Goal: Task Accomplishment & Management: Manage account settings

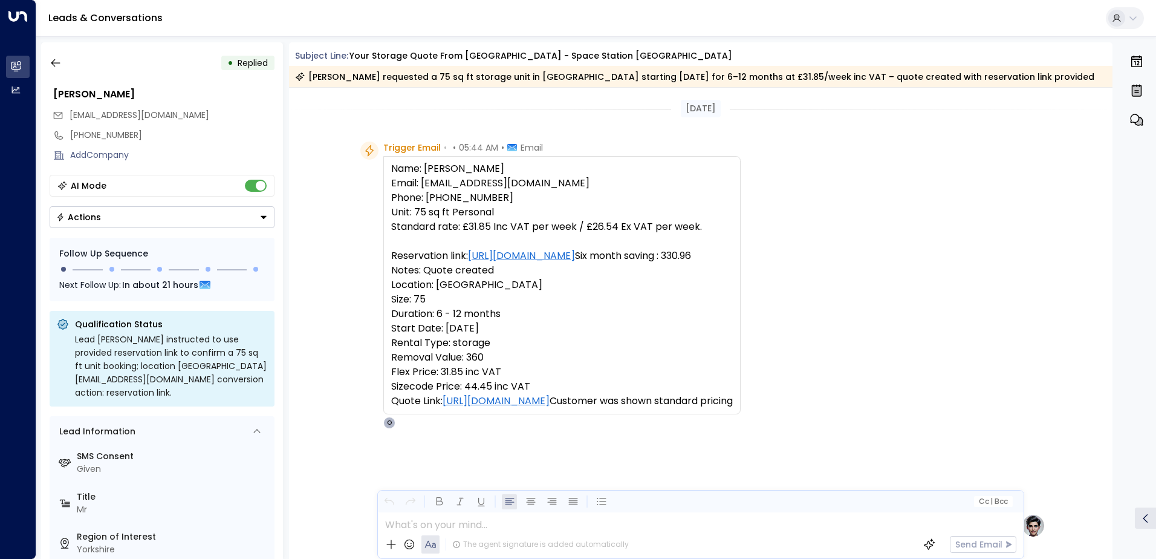
scroll to position [550, 0]
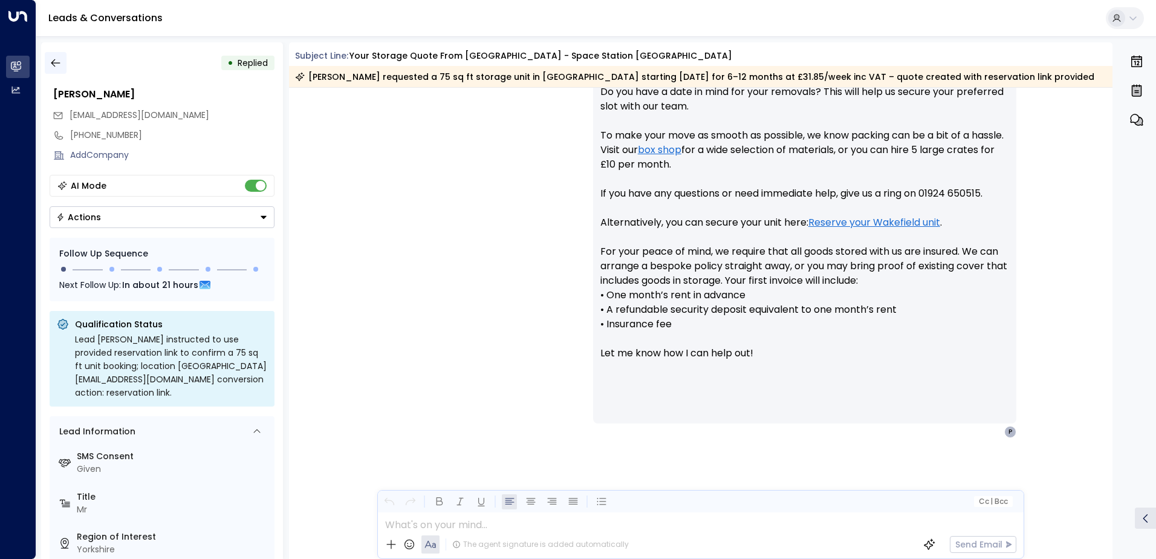
click at [53, 61] on icon "button" at bounding box center [55, 63] width 9 height 8
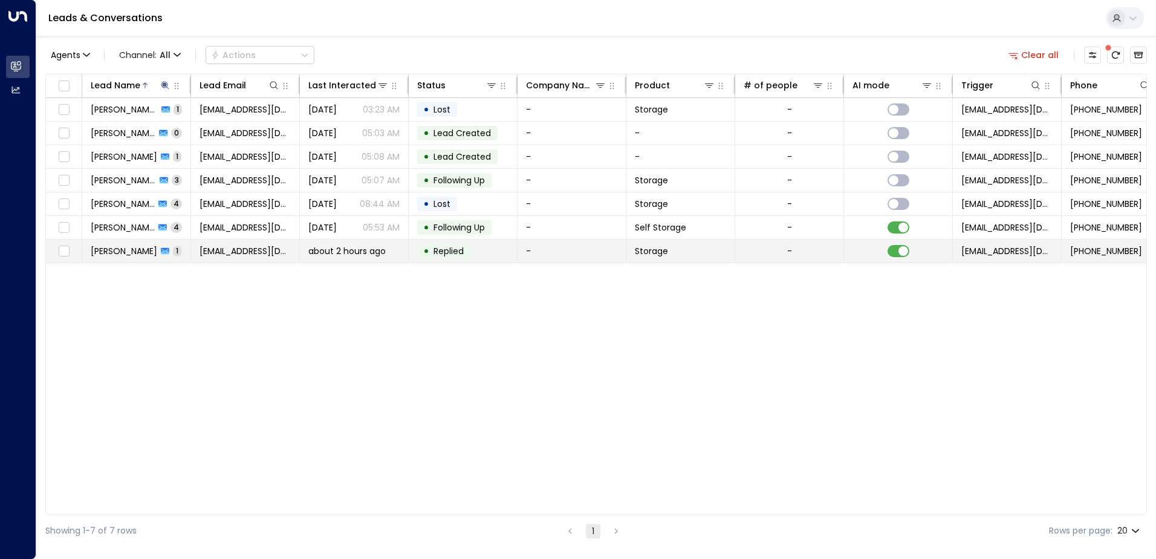
click at [125, 252] on span "[PERSON_NAME]" at bounding box center [124, 251] width 67 height 12
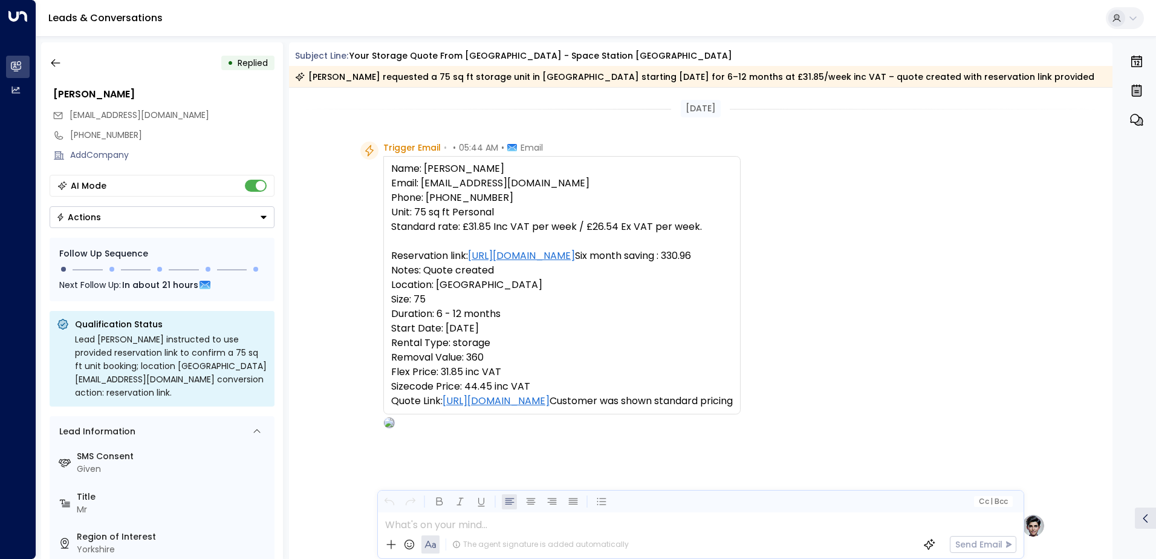
scroll to position [460, 0]
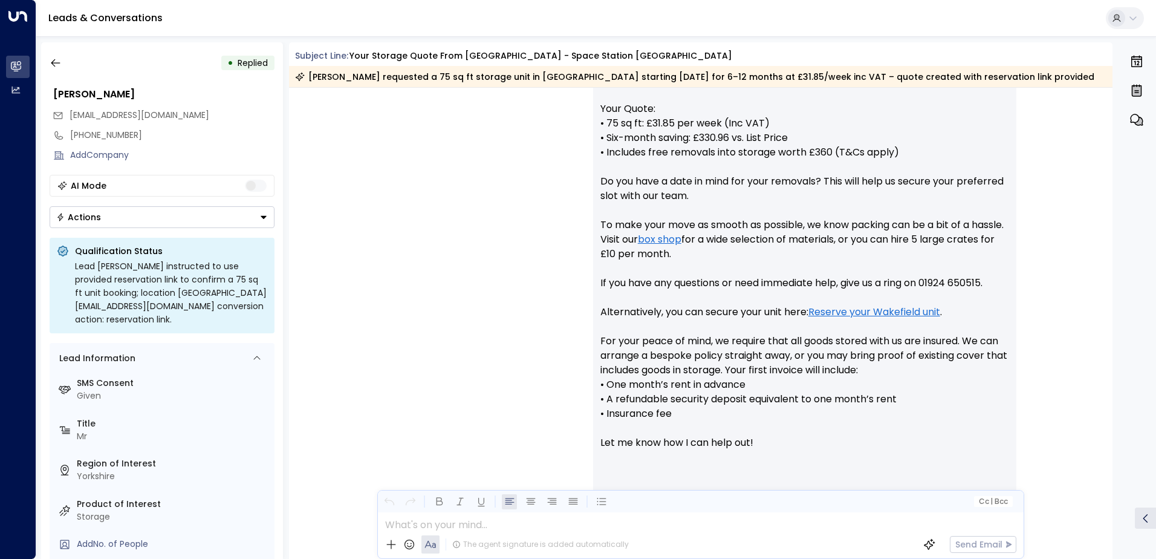
click at [263, 220] on icon "Button group with a nested menu" at bounding box center [263, 217] width 8 height 8
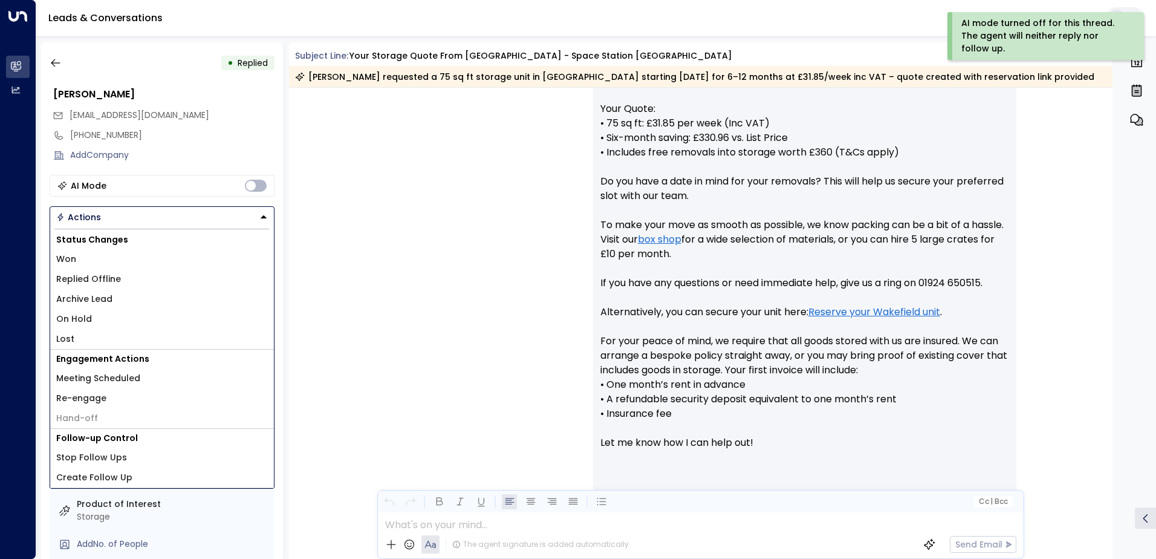
click at [121, 276] on li "Replied Offline" at bounding box center [162, 279] width 224 height 20
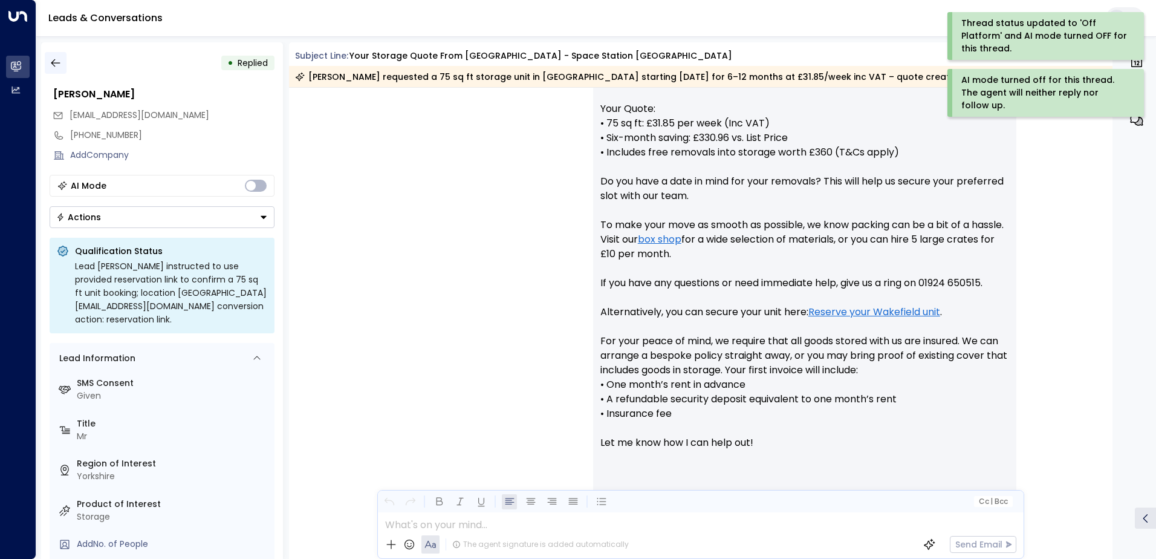
click at [50, 62] on icon "button" at bounding box center [56, 63] width 12 height 12
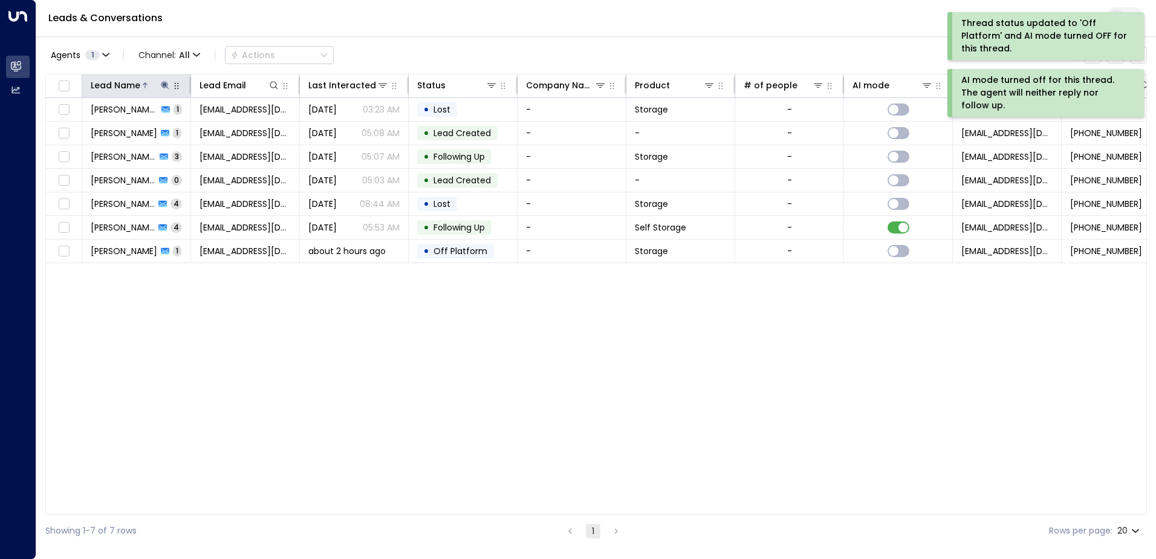
click at [168, 86] on icon at bounding box center [165, 85] width 10 height 10
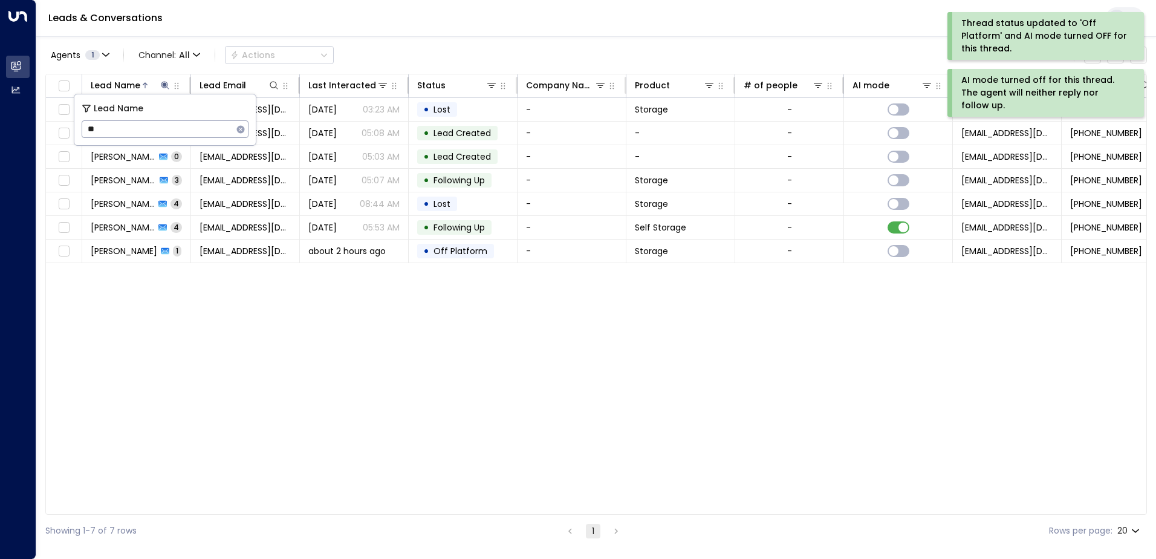
type input "*"
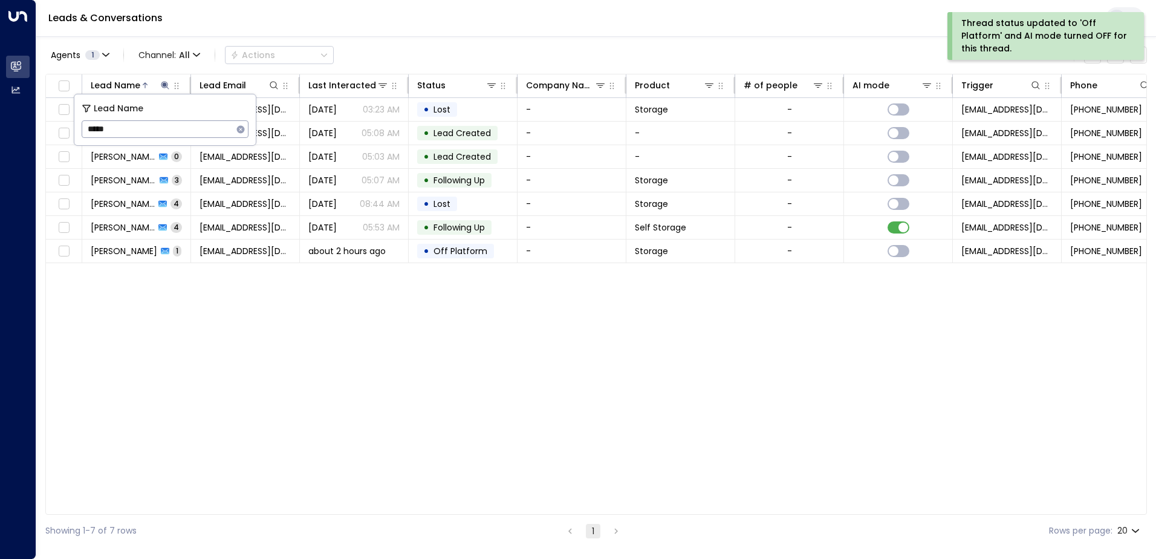
type input "*****"
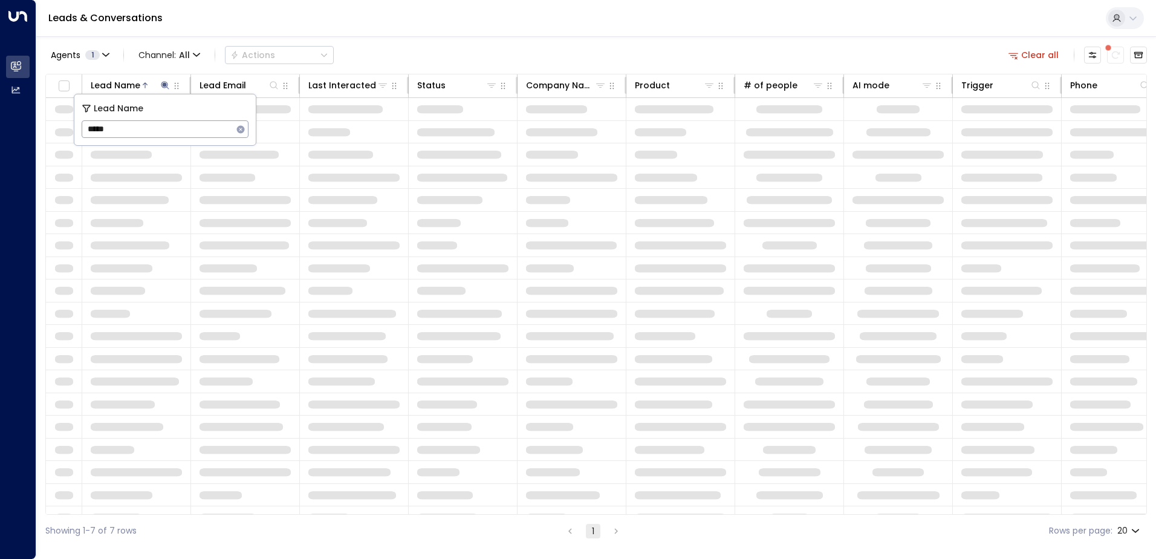
click at [530, 26] on div "Leads & Conversations" at bounding box center [596, 18] width 1120 height 37
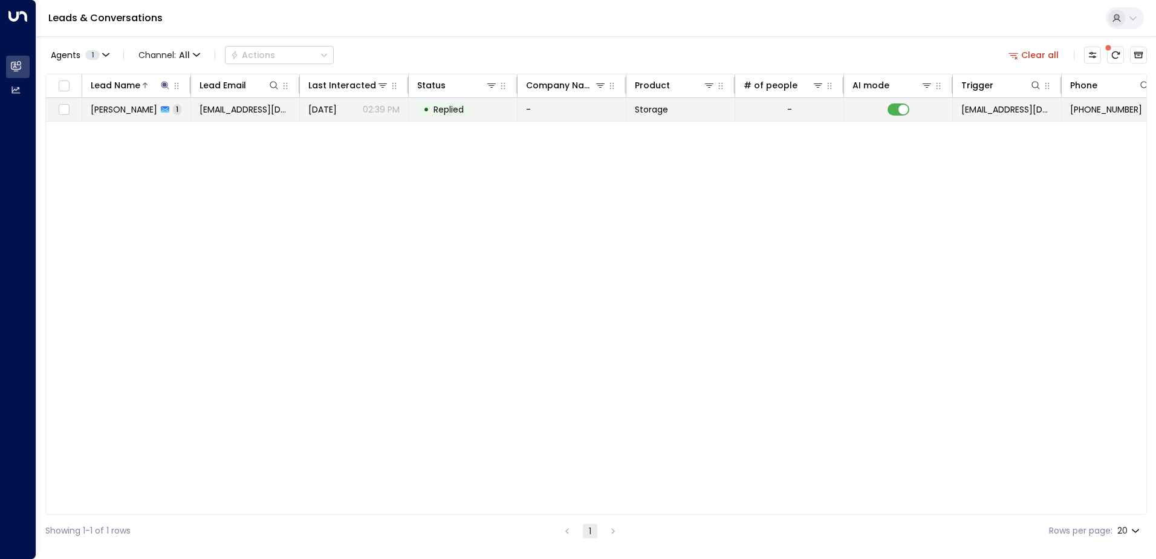
click at [122, 114] on span "[PERSON_NAME]" at bounding box center [124, 109] width 67 height 12
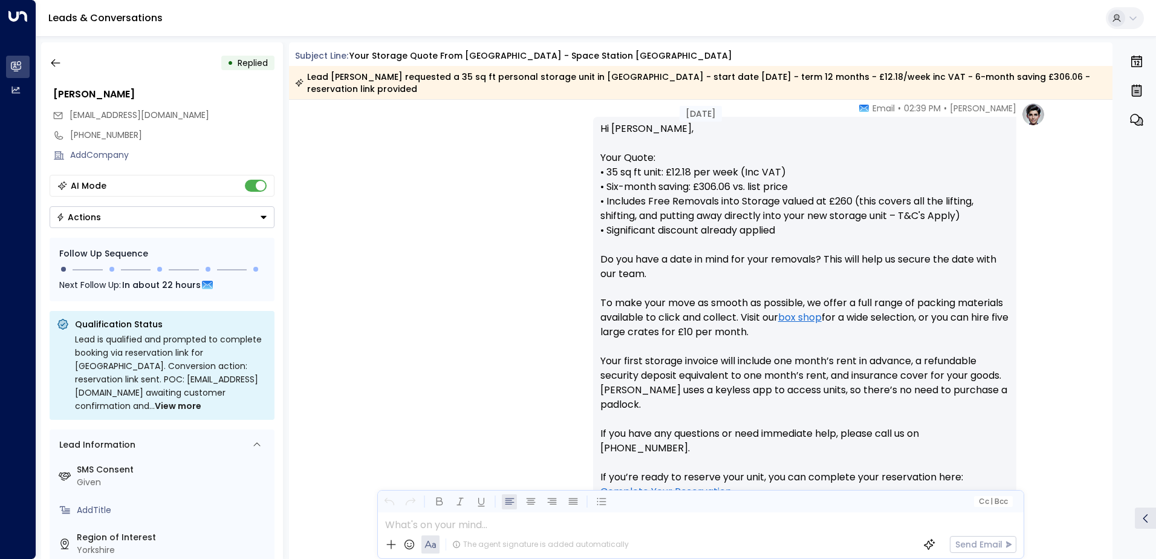
scroll to position [576, 0]
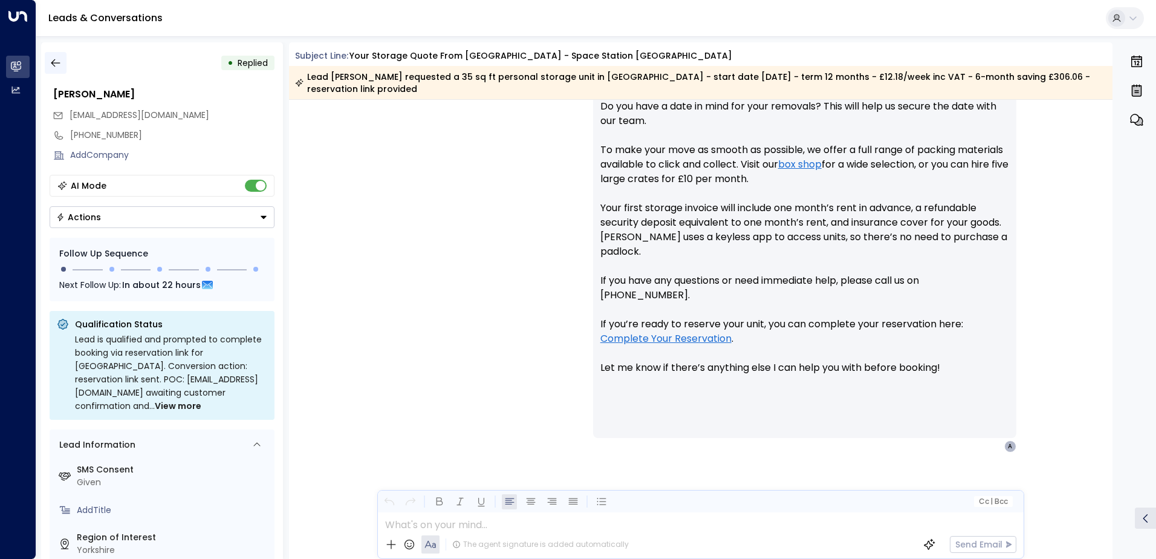
click at [56, 67] on icon "button" at bounding box center [56, 63] width 12 height 12
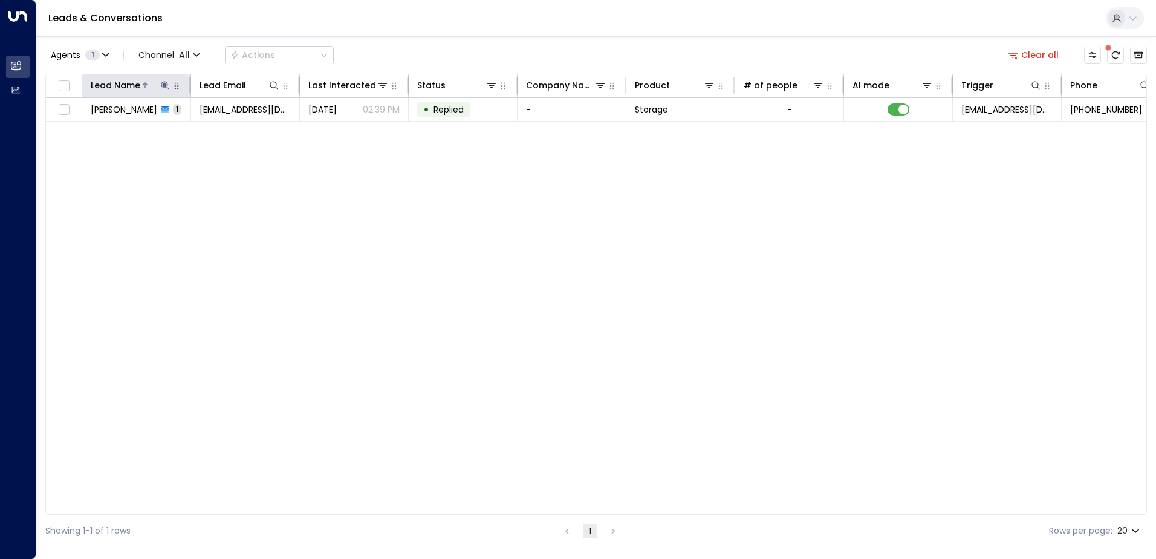
click at [166, 85] on icon at bounding box center [165, 85] width 8 height 8
type input "*"
type input "*******"
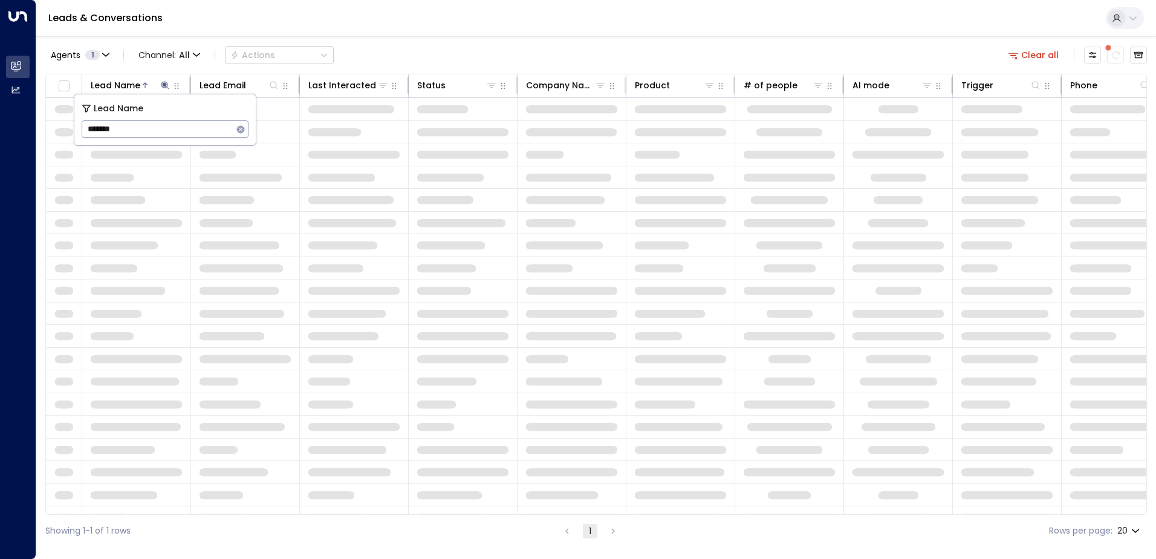
click at [521, 31] on div "Leads & Conversations" at bounding box center [596, 18] width 1120 height 37
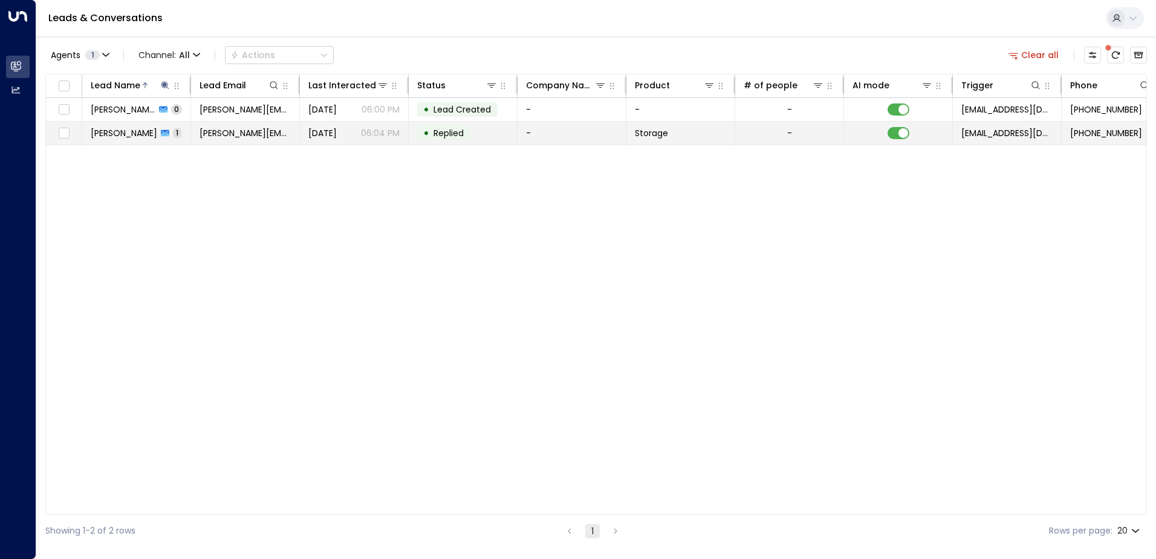
click at [134, 135] on span "[PERSON_NAME]" at bounding box center [124, 133] width 67 height 12
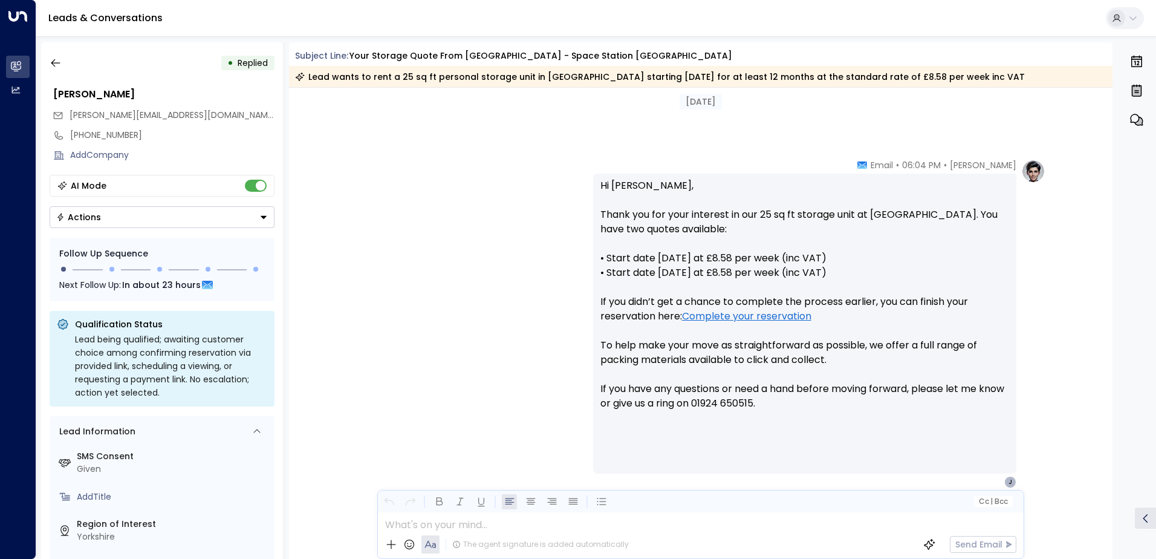
scroll to position [405, 0]
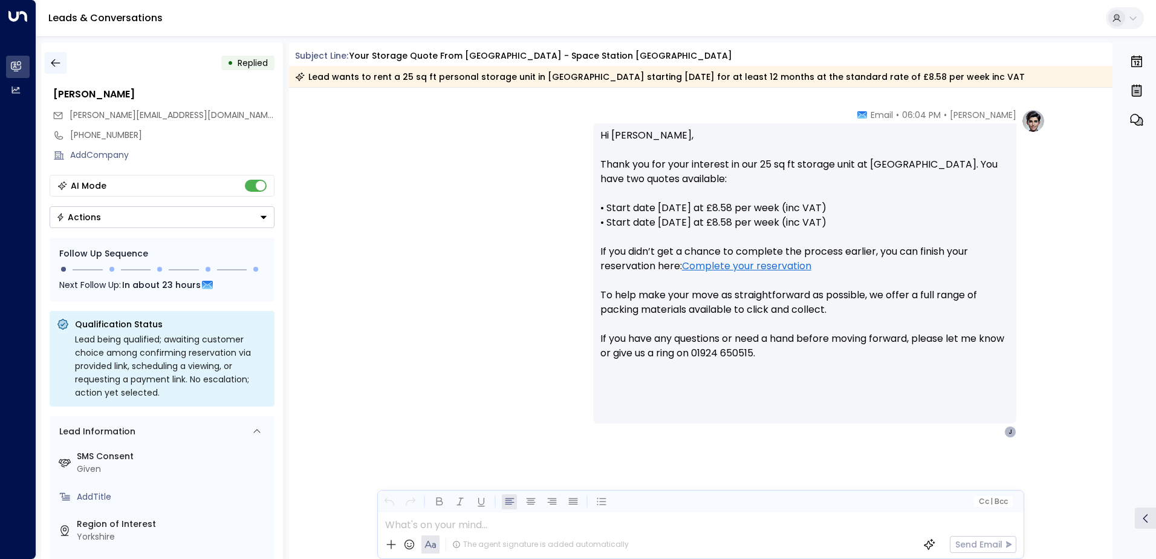
click at [56, 57] on icon "button" at bounding box center [56, 63] width 12 height 12
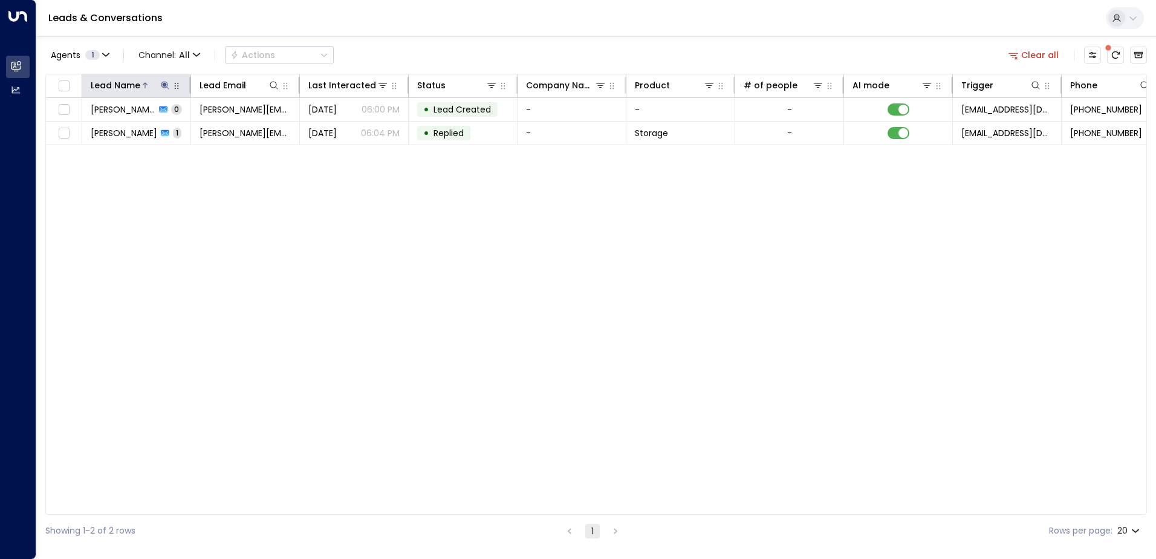
click at [164, 80] on icon at bounding box center [165, 85] width 10 height 10
type input "*"
type input "*****"
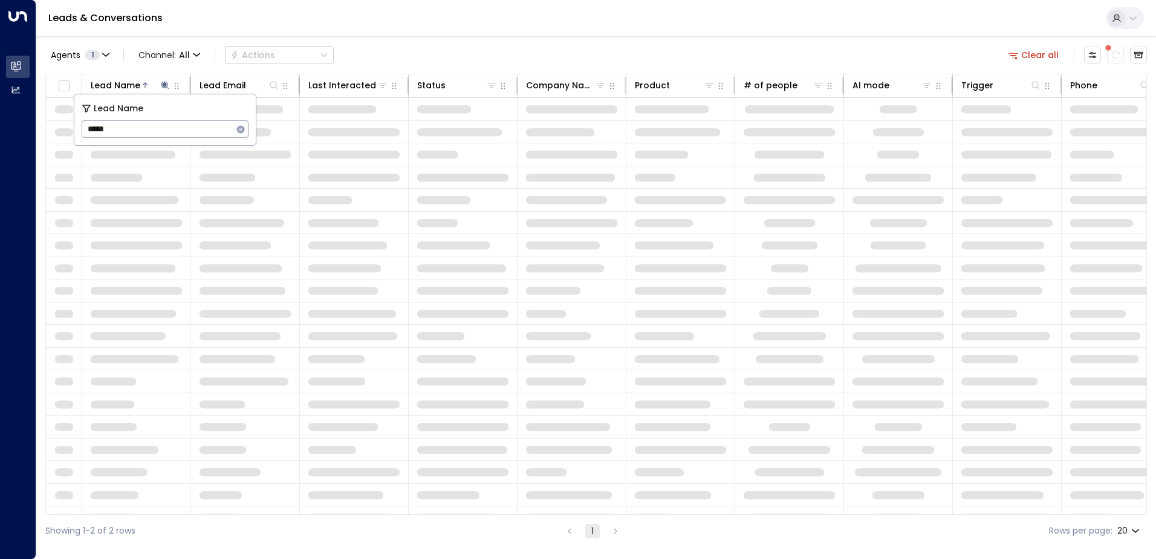
click at [428, 34] on div "Leads & Conversations" at bounding box center [596, 18] width 1120 height 37
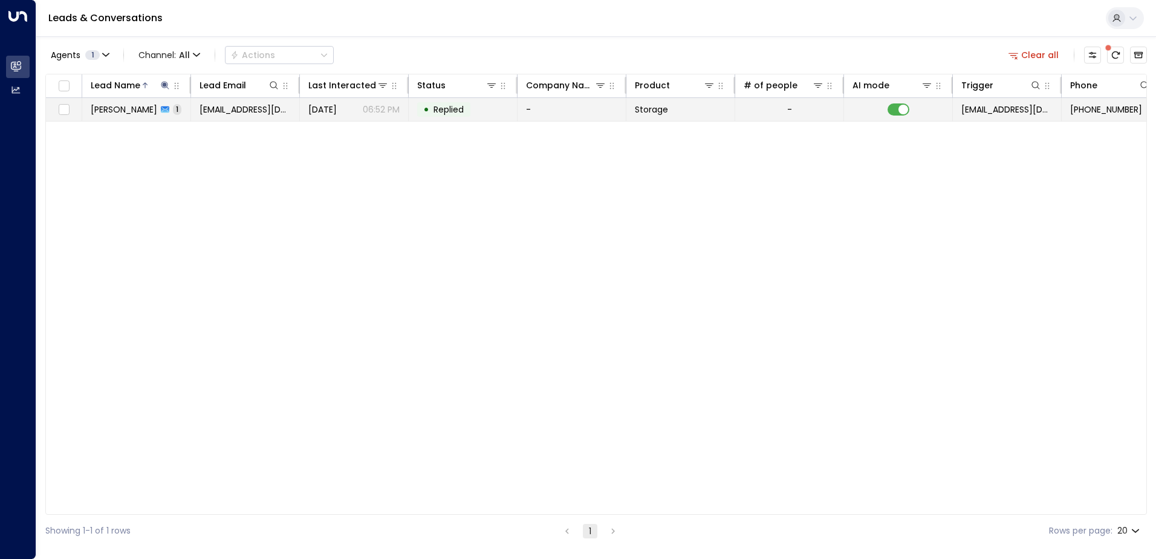
click at [120, 112] on span "[PERSON_NAME]" at bounding box center [124, 109] width 67 height 12
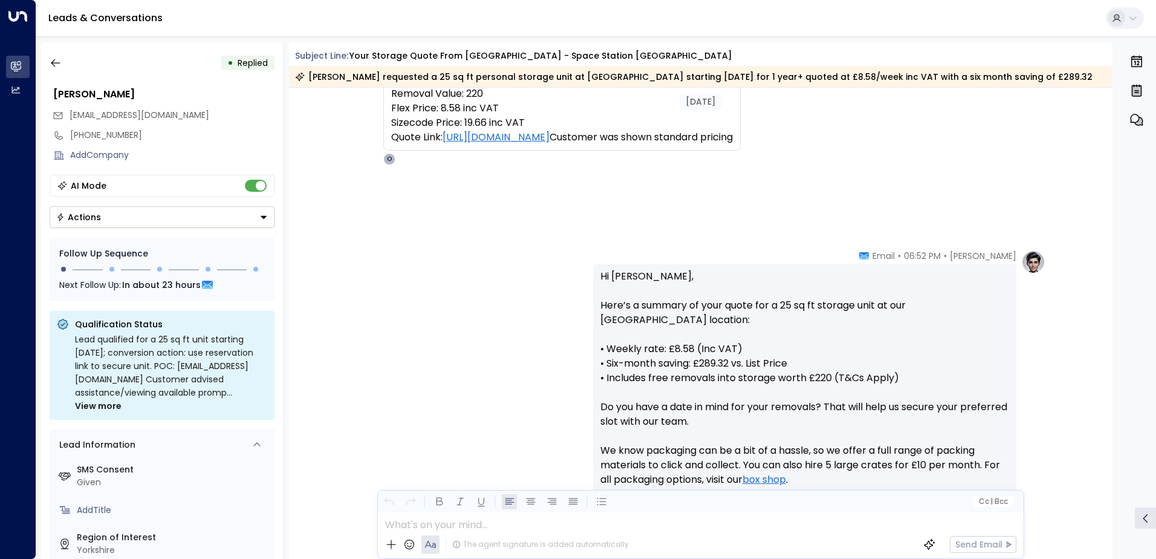
scroll to position [423, 0]
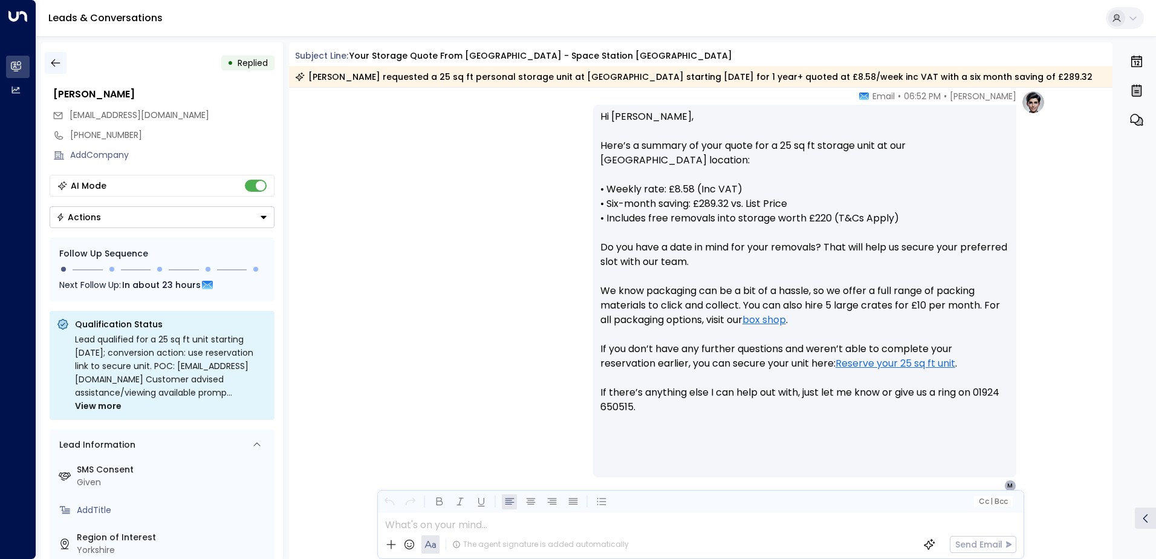
click at [57, 64] on icon "button" at bounding box center [56, 63] width 12 height 12
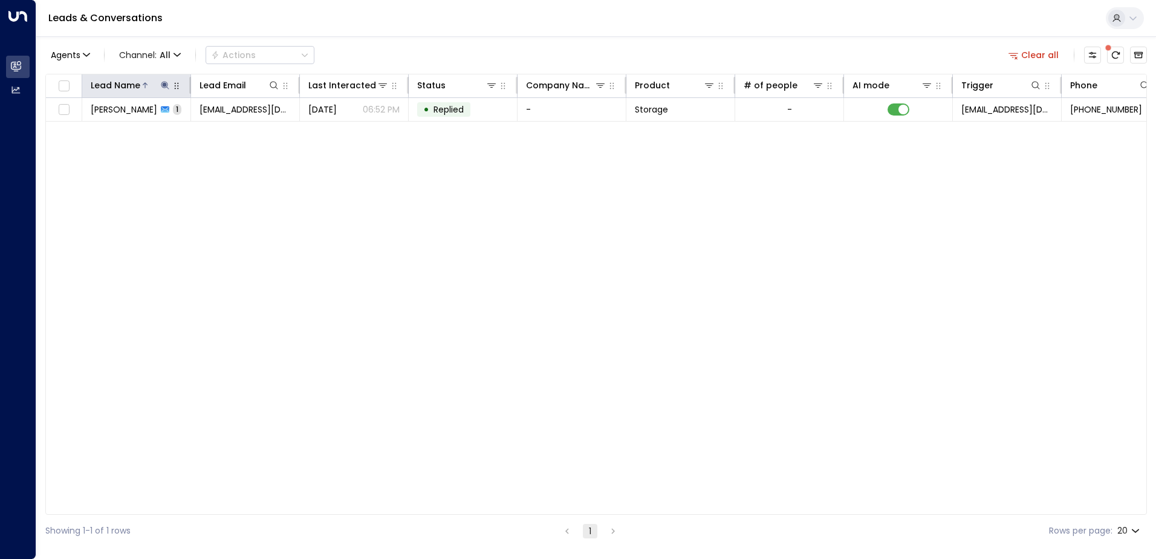
click at [161, 85] on icon at bounding box center [165, 85] width 10 height 10
type input "*"
type input "******"
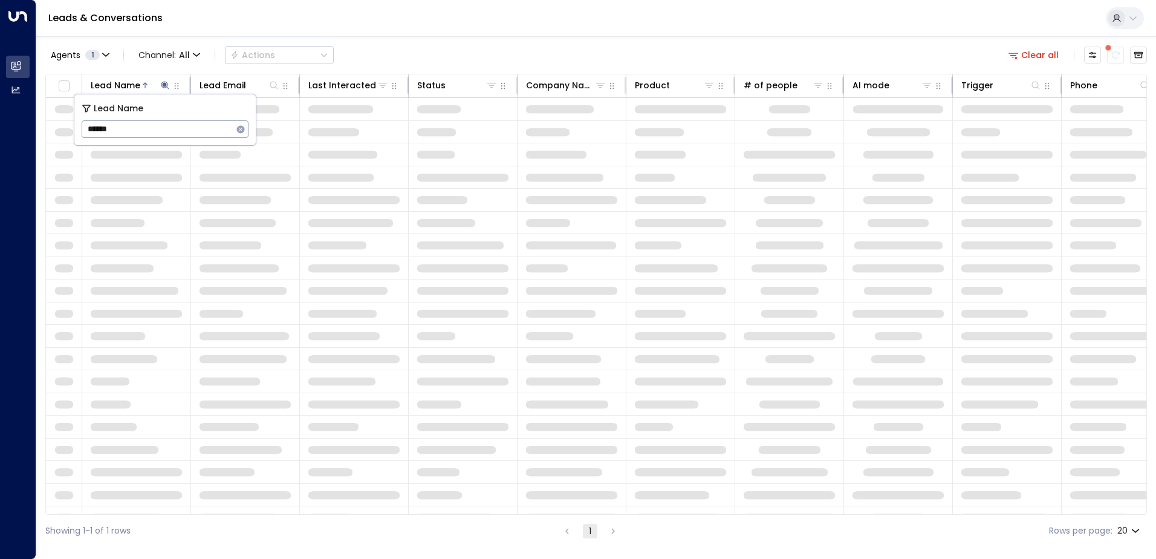
click at [422, 27] on div "Leads & Conversations" at bounding box center [596, 18] width 1120 height 37
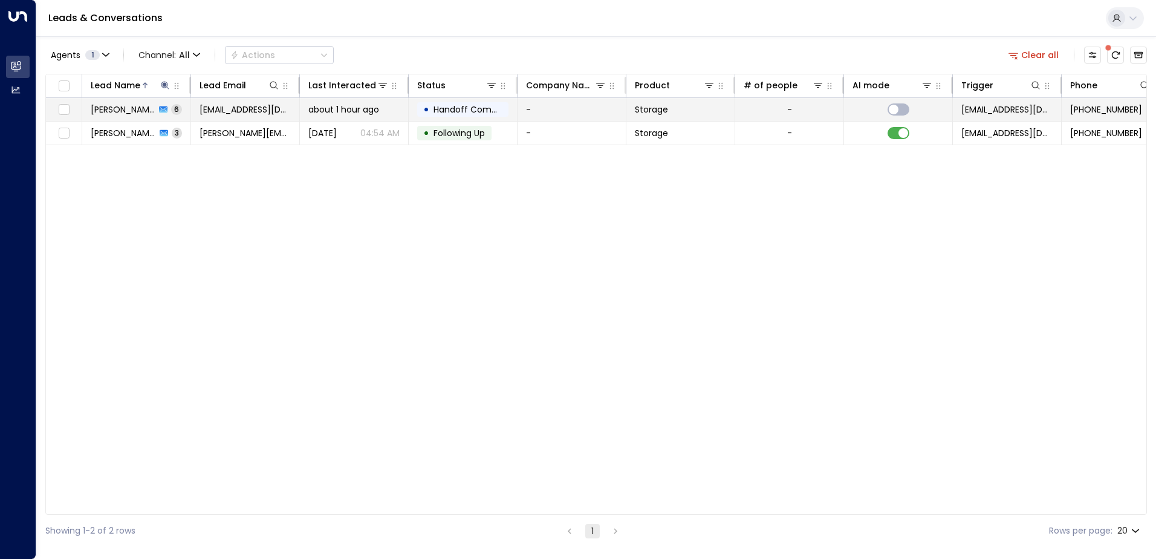
click at [122, 109] on span "[PERSON_NAME]" at bounding box center [123, 109] width 65 height 12
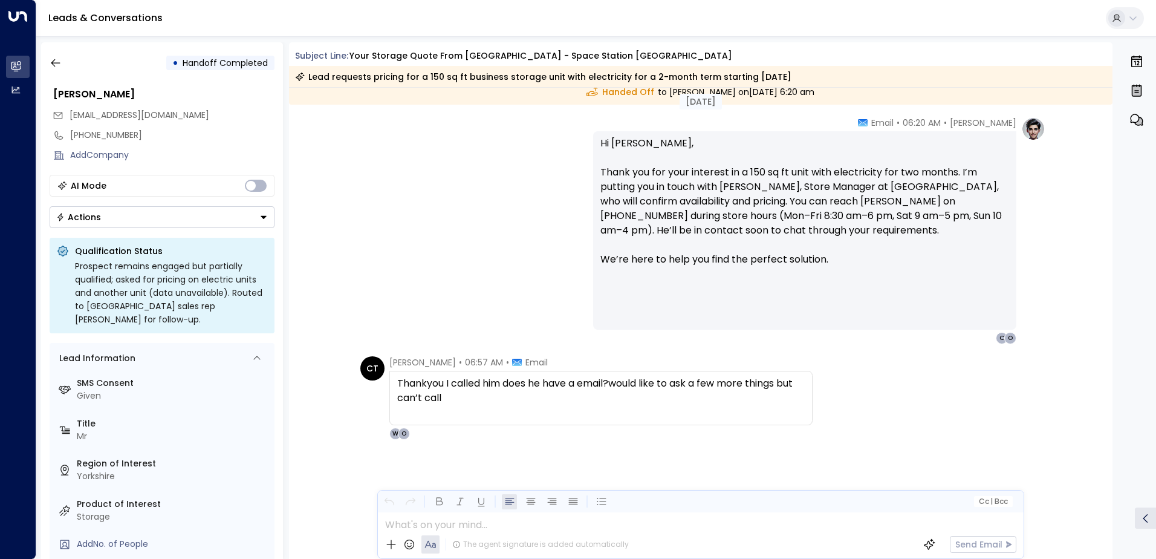
scroll to position [1483, 0]
click at [48, 65] on button "button" at bounding box center [56, 63] width 22 height 22
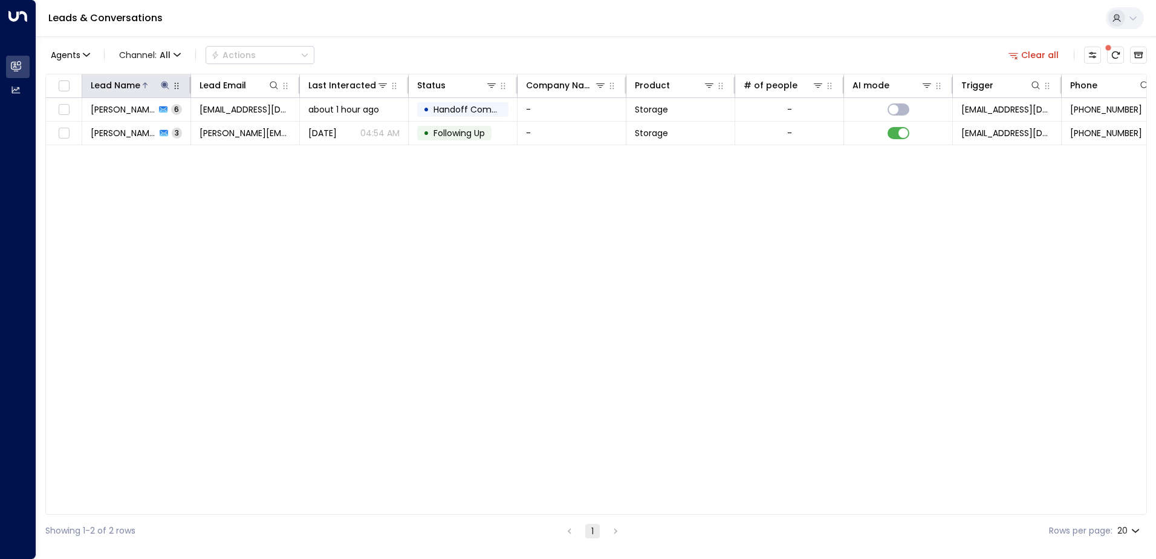
click at [161, 83] on icon at bounding box center [165, 85] width 10 height 10
click at [140, 129] on input "******" at bounding box center [157, 129] width 151 height 22
type input "*"
type input "******"
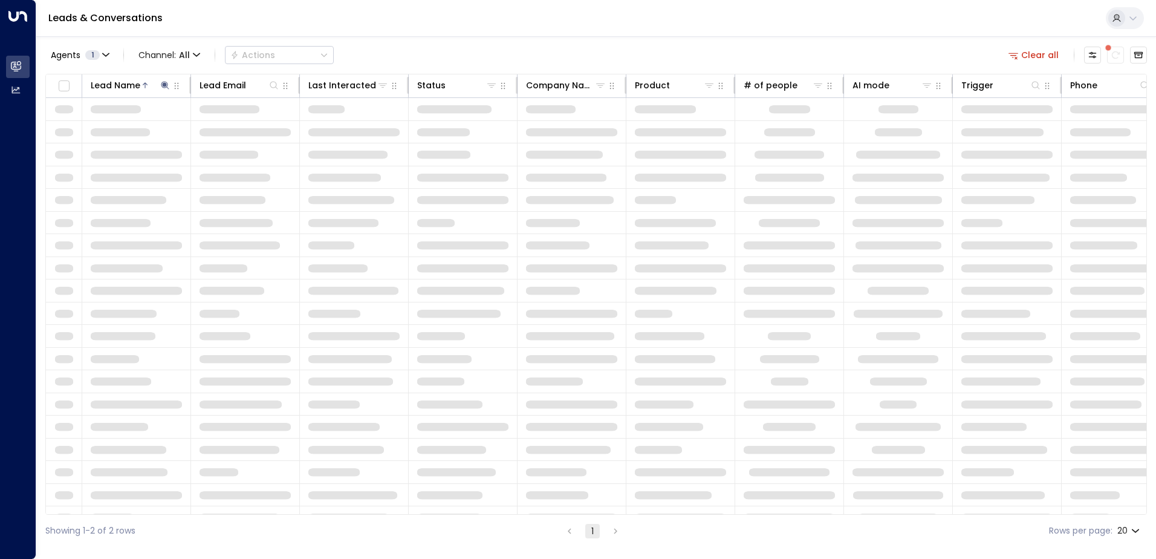
click at [576, 22] on div "Leads & Conversations" at bounding box center [596, 18] width 1120 height 37
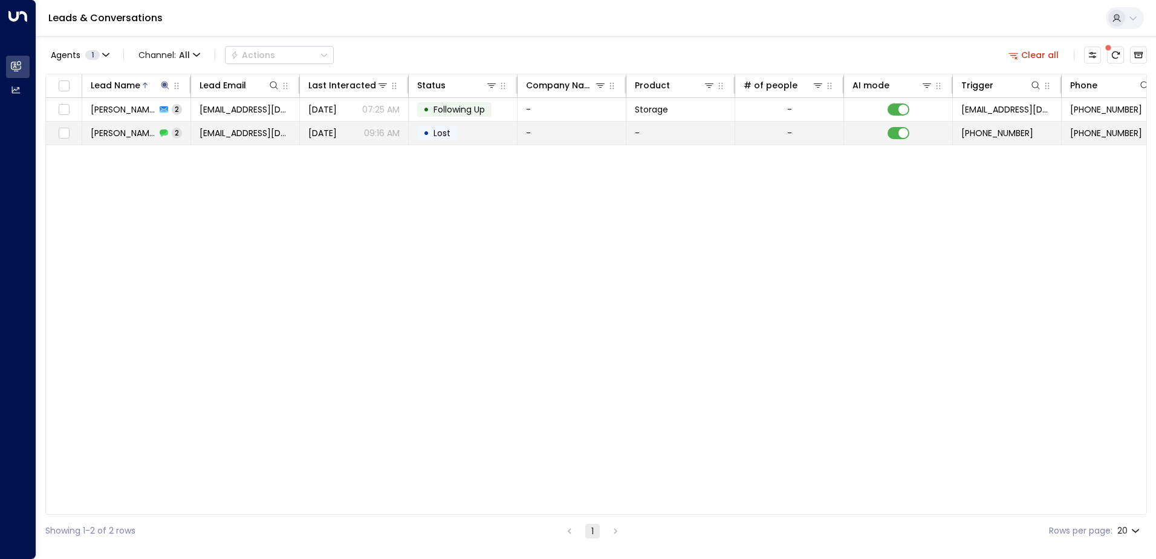
click at [134, 140] on td "[PERSON_NAME] 2" at bounding box center [136, 133] width 109 height 23
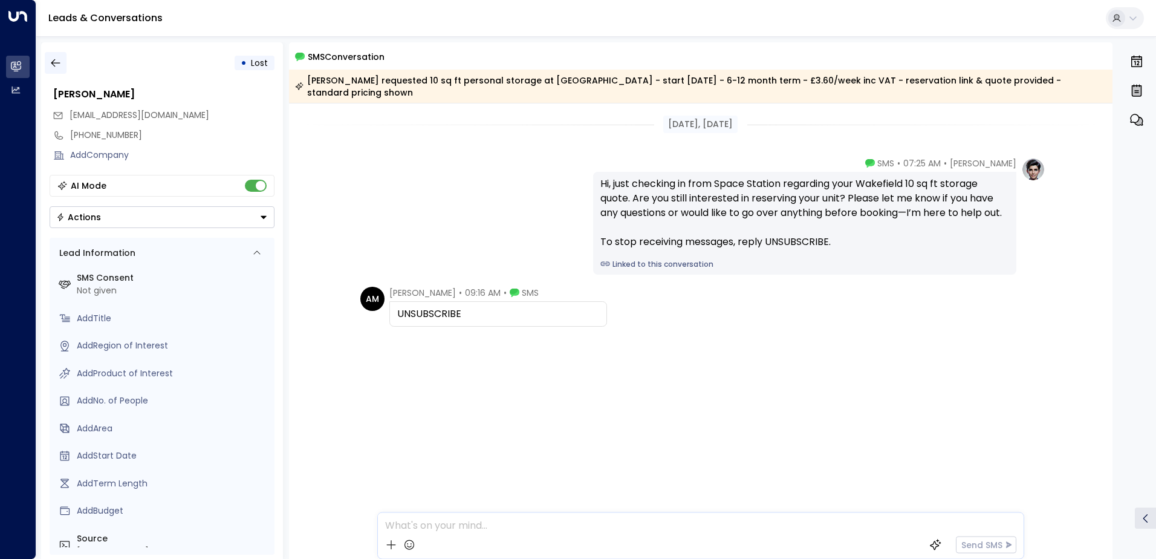
click at [62, 60] on button "button" at bounding box center [56, 63] width 22 height 22
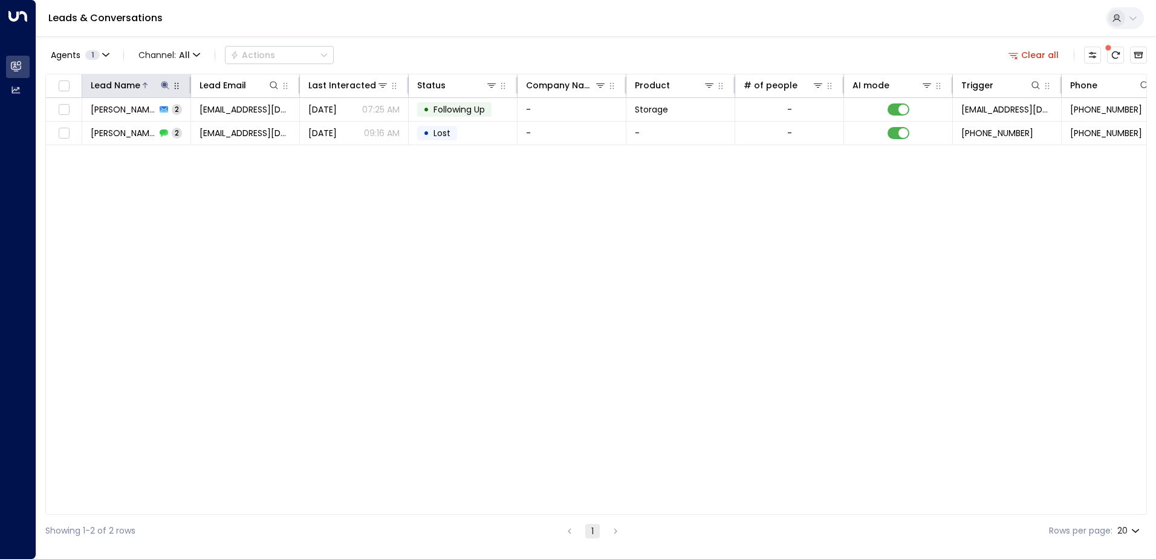
click at [162, 86] on icon at bounding box center [165, 85] width 10 height 10
type input "*"
type input "*****"
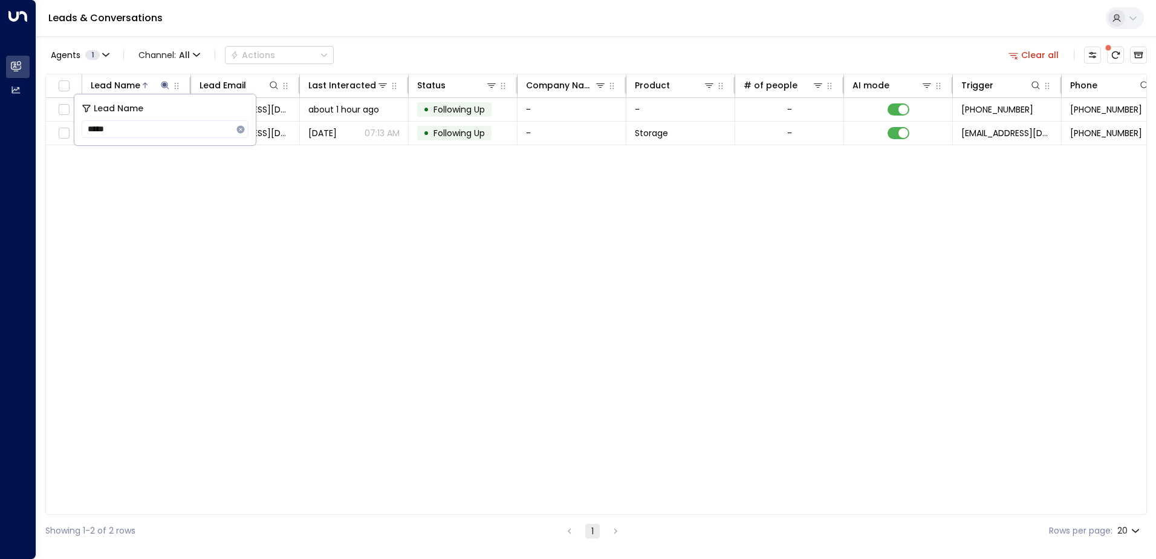
click at [182, 217] on div "Lead Name Lead Email Last Interacted Status Company Name Product # of people AI…" at bounding box center [596, 294] width 1102 height 441
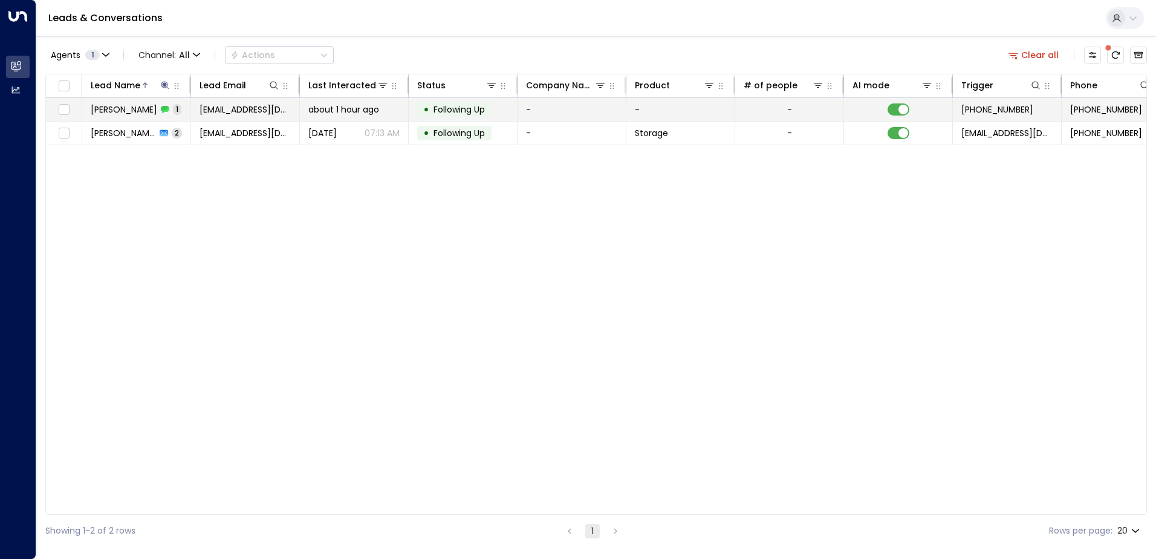
click at [137, 112] on span "[PERSON_NAME]" at bounding box center [124, 109] width 67 height 12
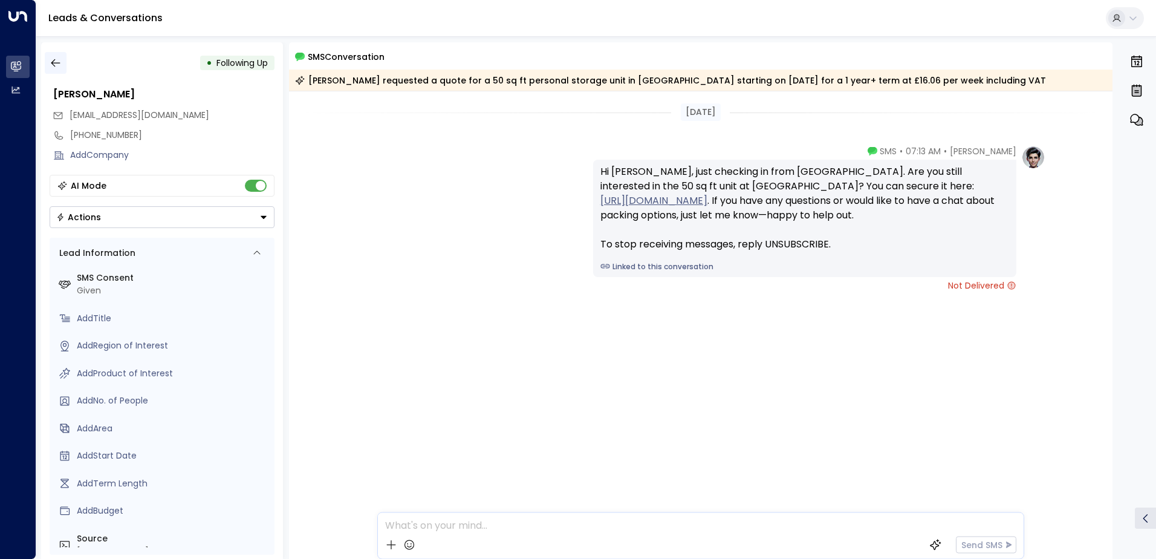
click at [53, 62] on icon "button" at bounding box center [56, 63] width 12 height 12
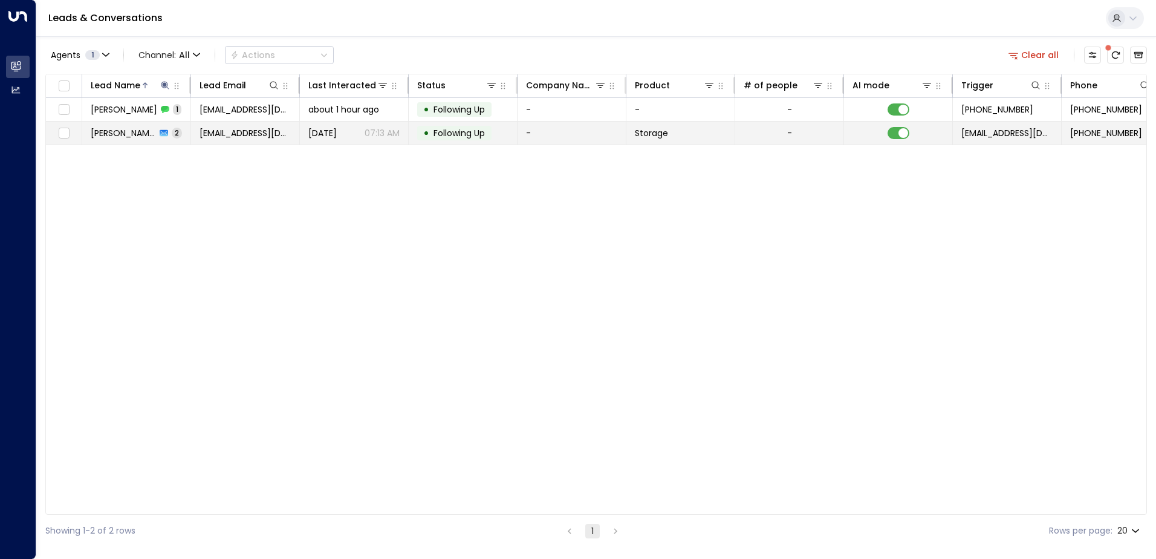
click at [86, 131] on td "[PERSON_NAME] 2" at bounding box center [136, 133] width 109 height 23
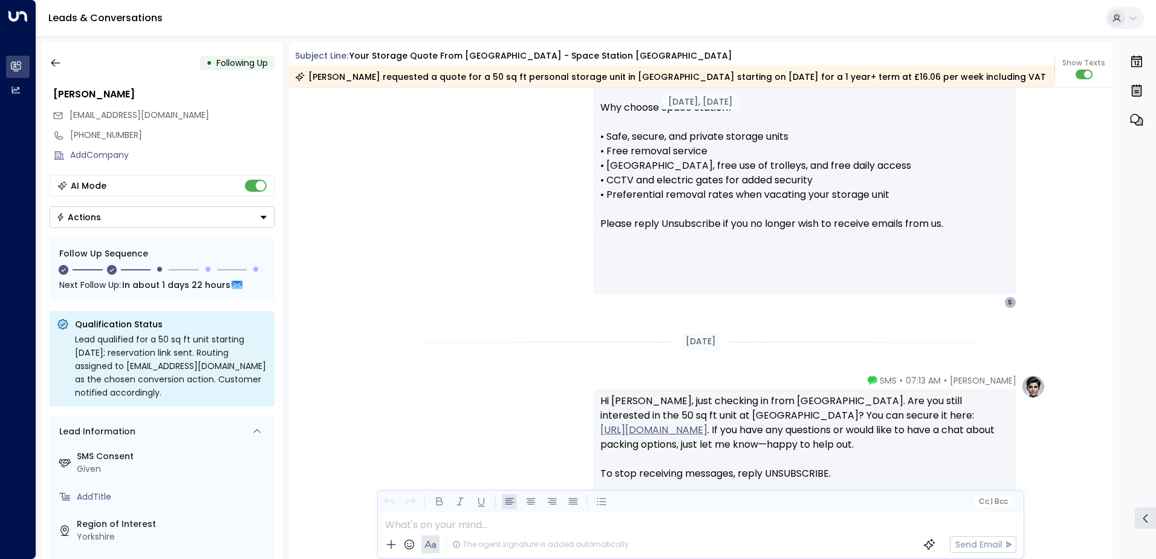
scroll to position [1128, 0]
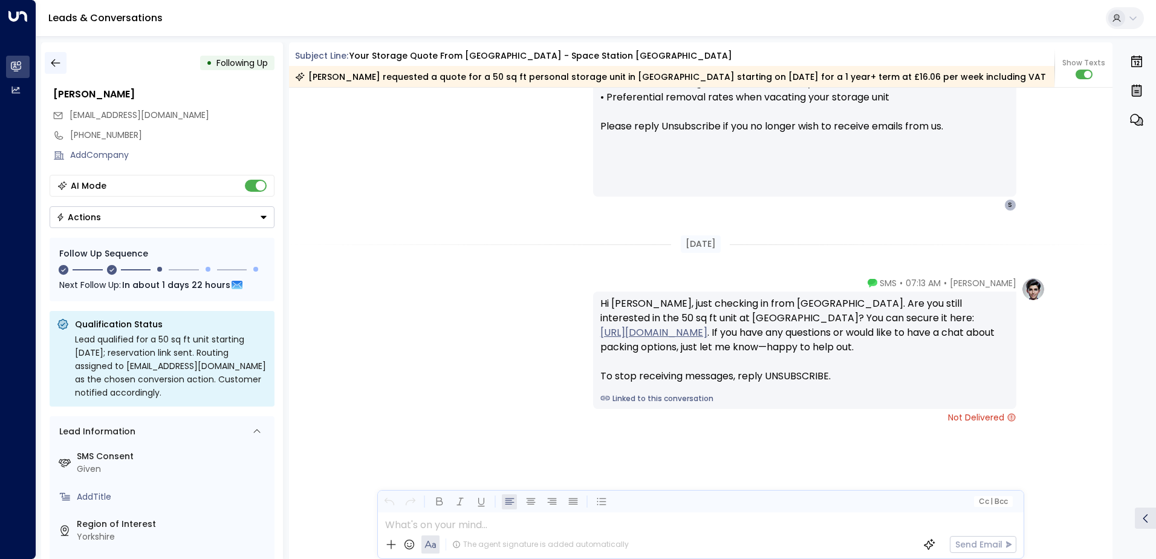
click at [62, 65] on button "button" at bounding box center [56, 63] width 22 height 22
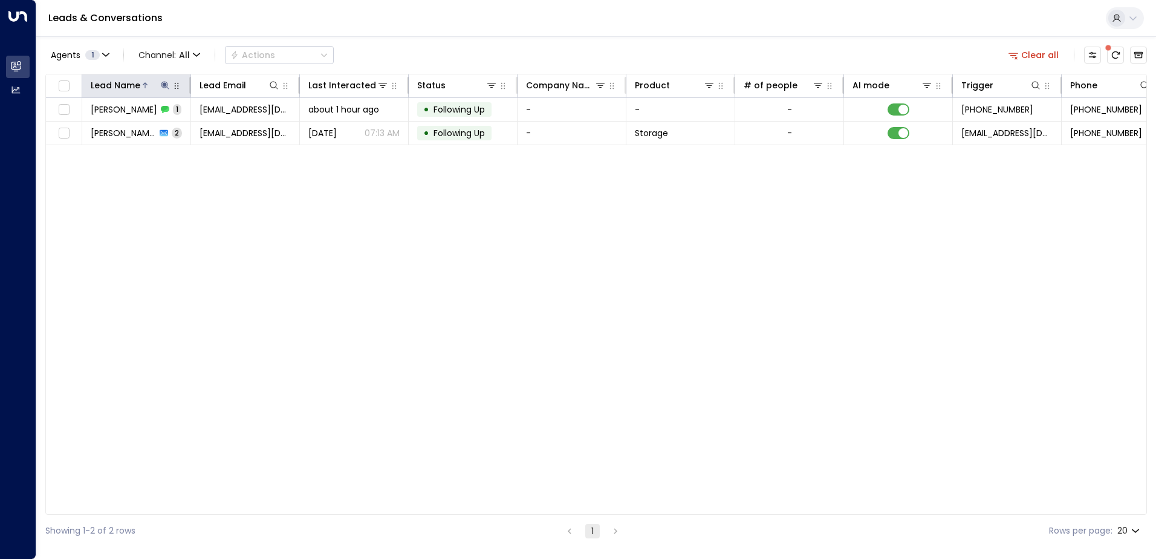
click at [167, 87] on icon at bounding box center [165, 85] width 8 height 8
type input "*"
type input "******"
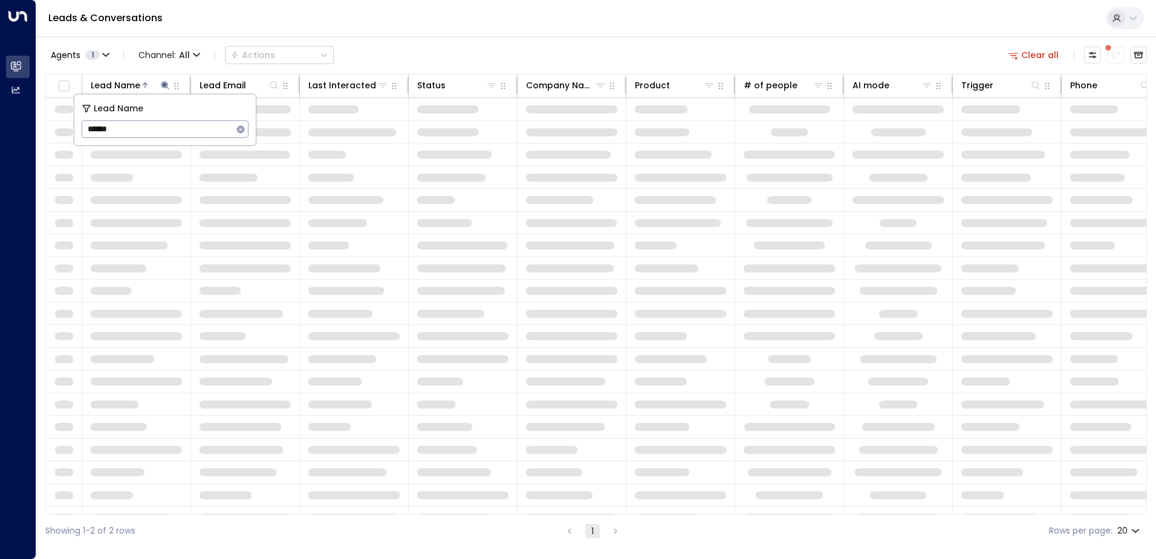
click at [564, 28] on div "Leads & Conversations" at bounding box center [596, 18] width 1120 height 37
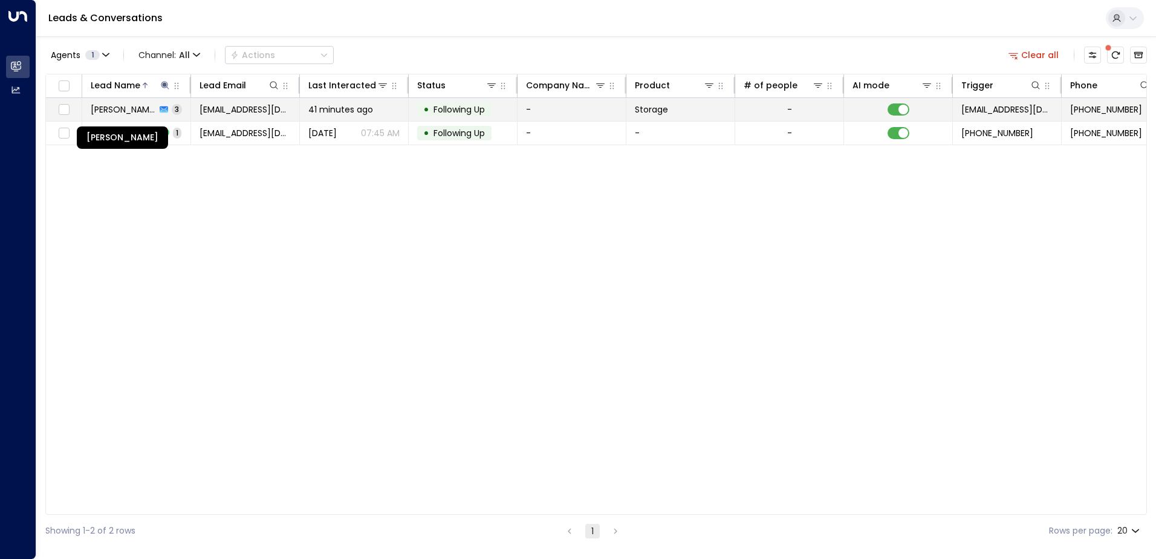
click at [141, 102] on td "[PERSON_NAME] 3" at bounding box center [136, 109] width 109 height 23
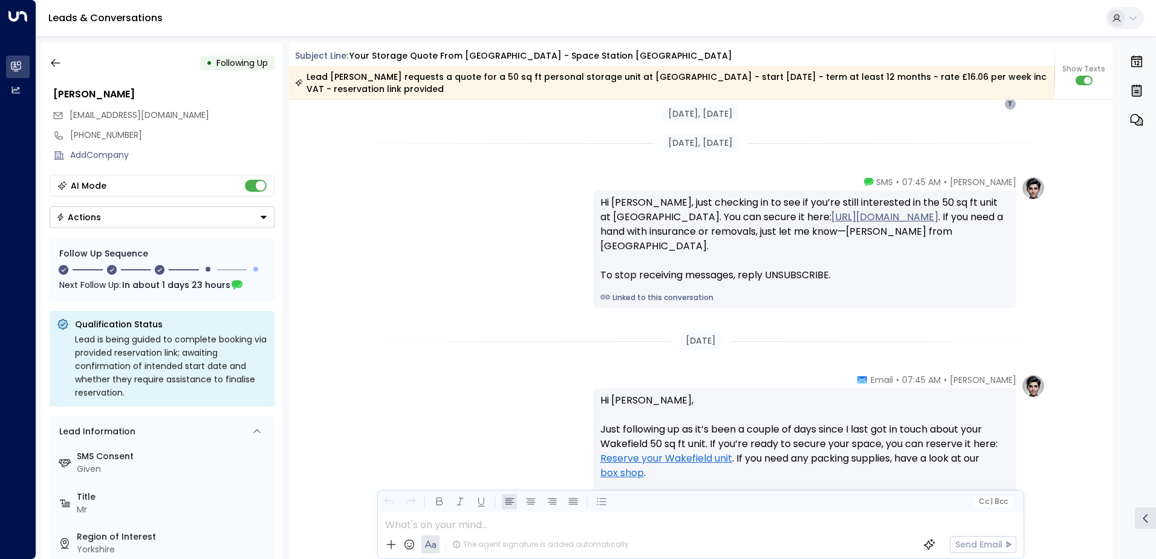
scroll to position [1390, 0]
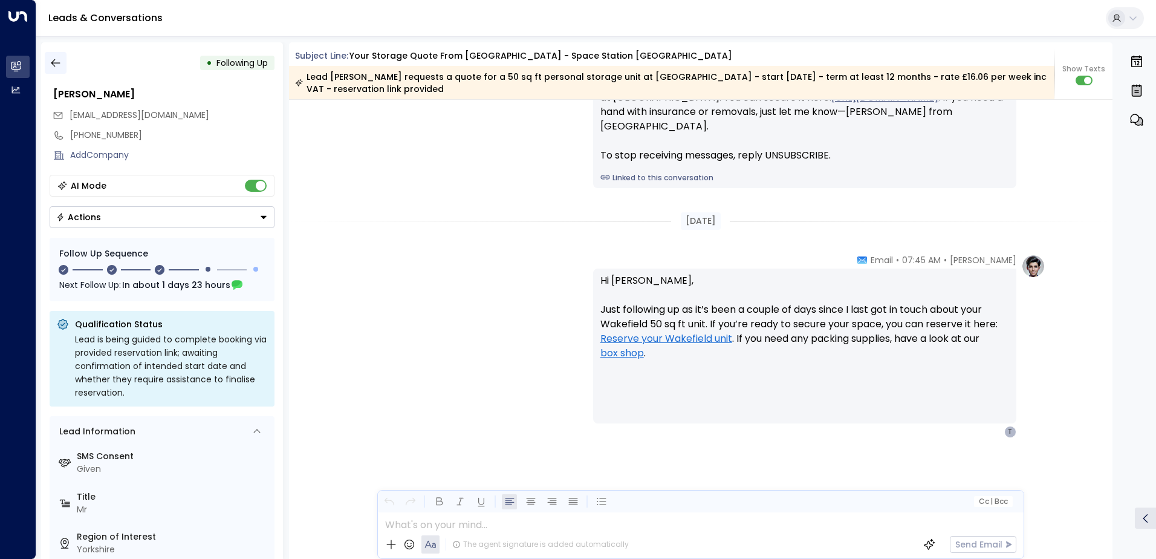
click at [56, 61] on icon "button" at bounding box center [56, 63] width 12 height 12
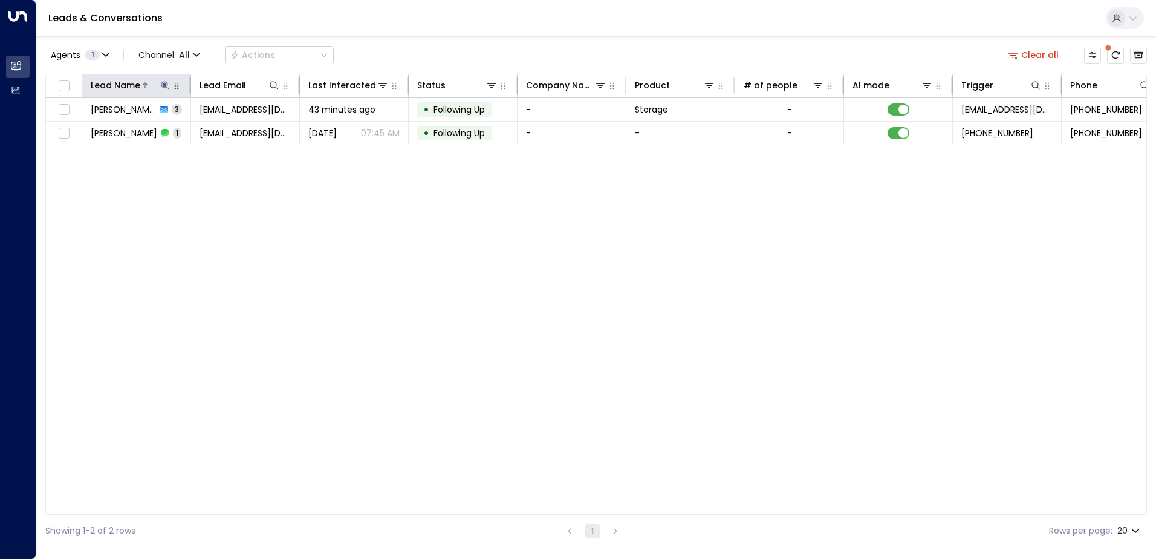
click at [168, 86] on icon at bounding box center [165, 85] width 8 height 8
type input "*"
type input "*****"
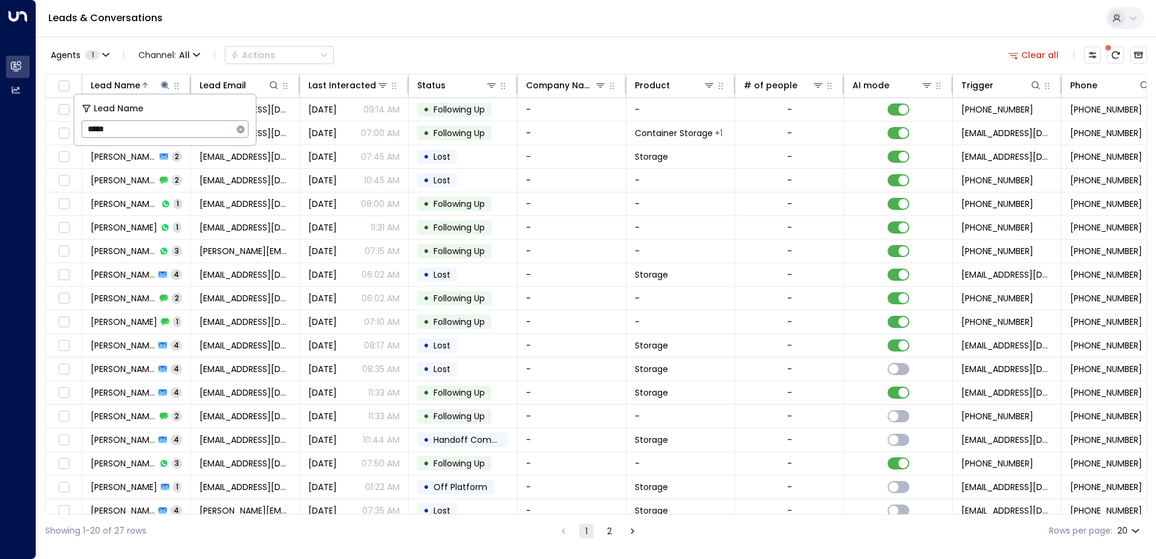
click at [362, 21] on div "Leads & Conversations" at bounding box center [596, 18] width 1120 height 37
click at [164, 84] on icon at bounding box center [165, 85] width 8 height 8
click at [167, 88] on icon at bounding box center [165, 85] width 10 height 10
click at [244, 129] on icon "button" at bounding box center [241, 129] width 8 height 8
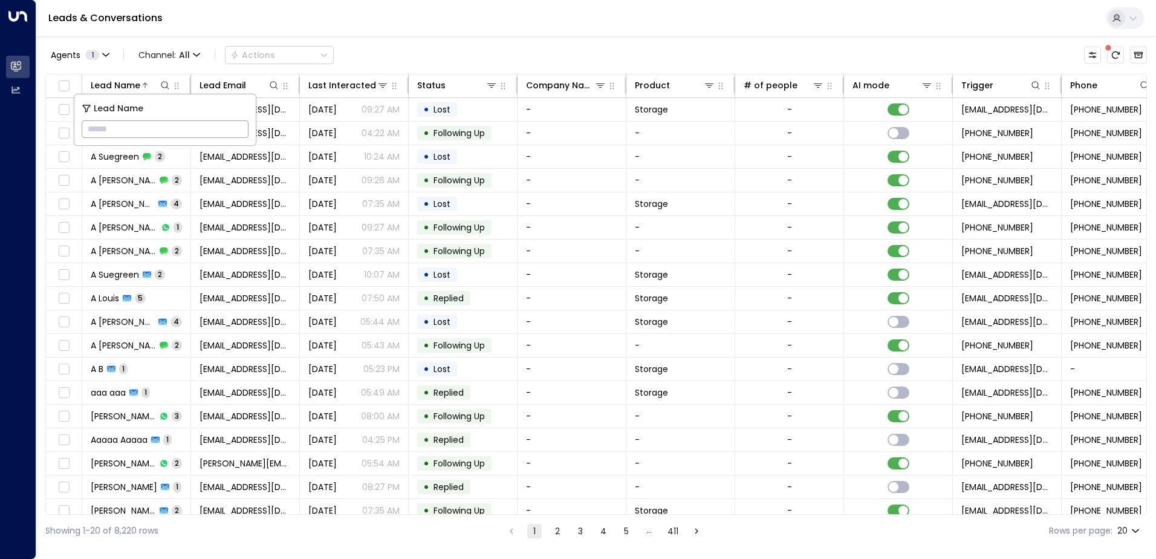
click at [132, 128] on input "text" at bounding box center [165, 129] width 167 height 22
type input "*****"
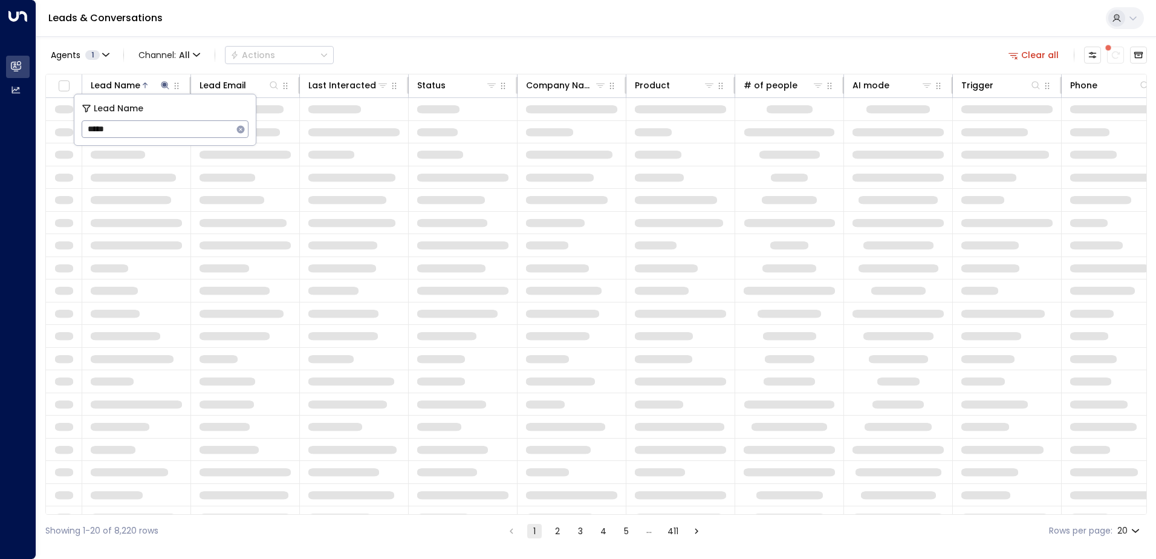
click at [406, 36] on div "Leads & Conversations" at bounding box center [596, 18] width 1120 height 37
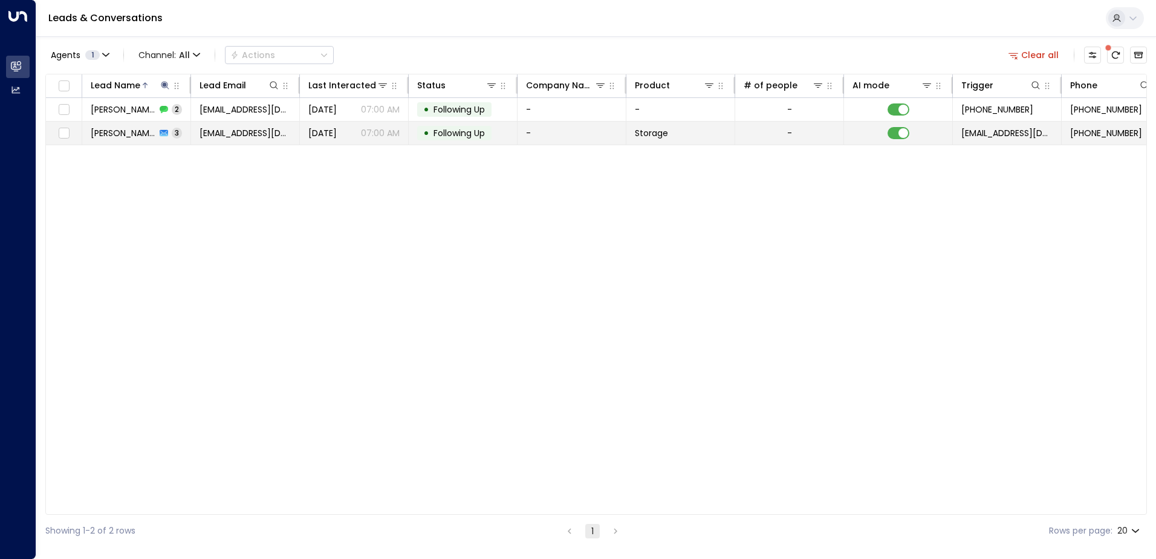
click at [116, 136] on span "[PERSON_NAME]" at bounding box center [123, 133] width 65 height 12
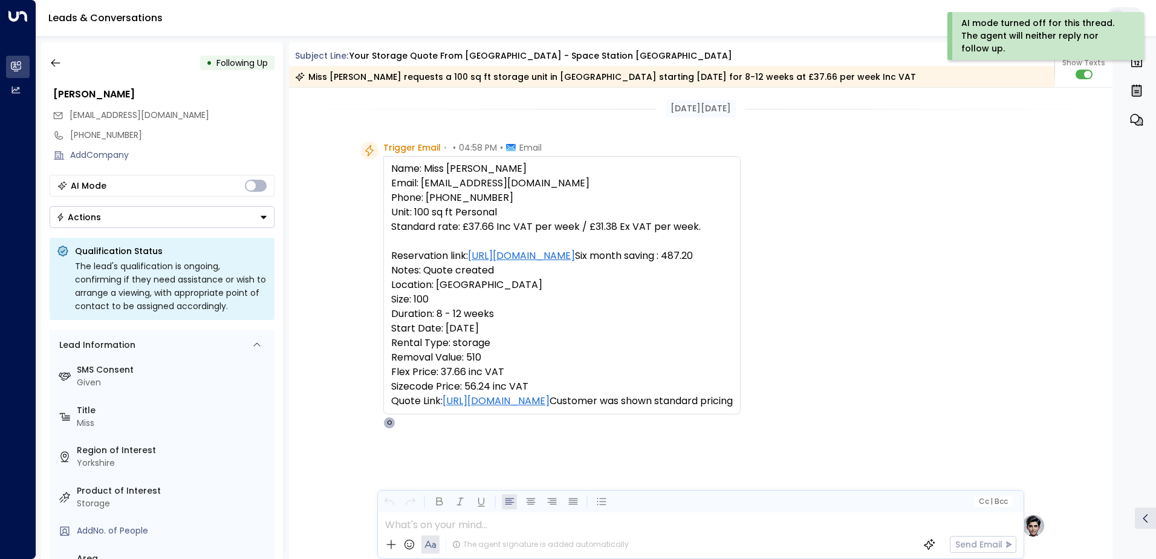
drag, startPoint x: 260, startPoint y: 215, endPoint x: 259, endPoint y: 223, distance: 7.9
click at [261, 215] on icon "Button group with a nested menu" at bounding box center [263, 217] width 8 height 8
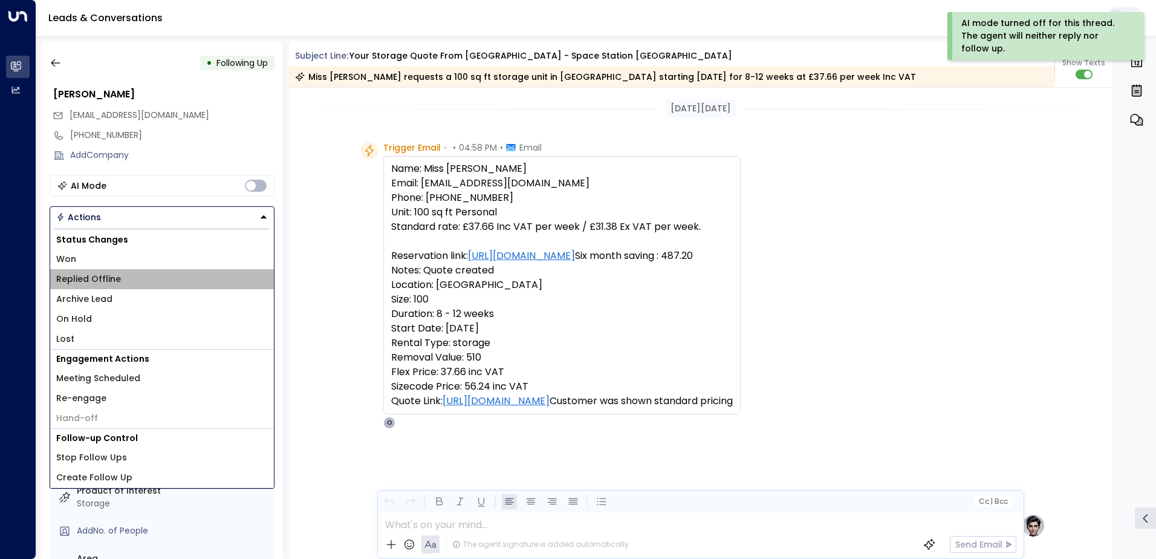
click at [138, 278] on li "Replied Offline" at bounding box center [162, 279] width 224 height 20
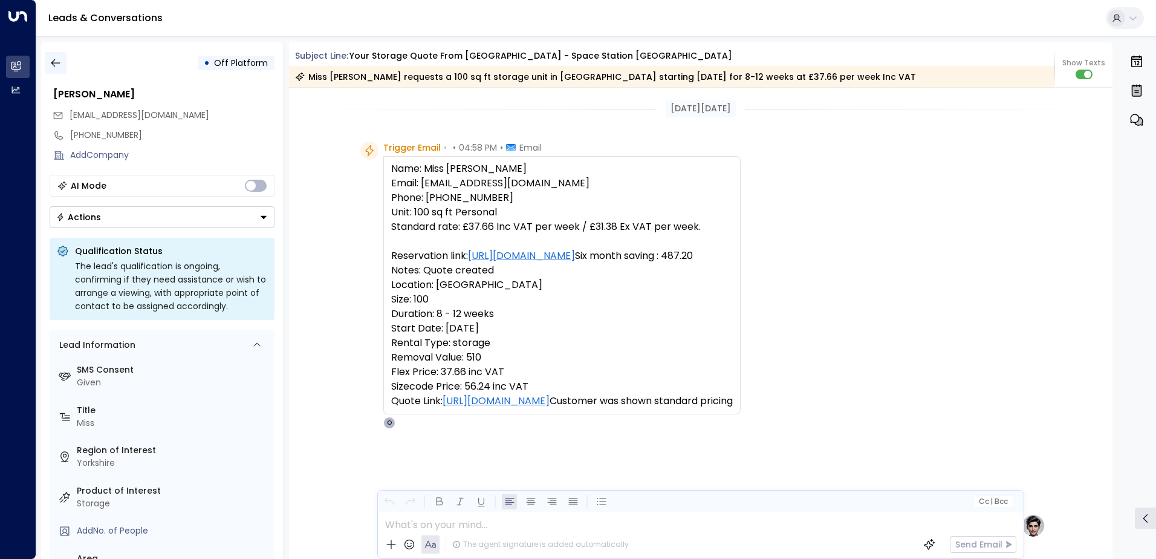
click at [57, 66] on icon "button" at bounding box center [56, 63] width 12 height 12
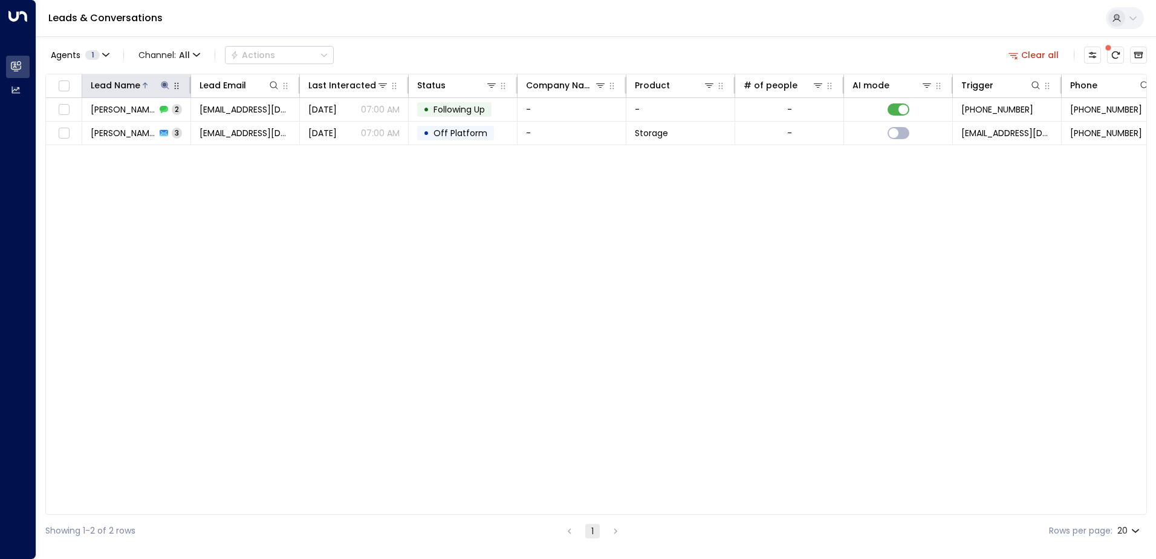
click at [165, 87] on icon at bounding box center [165, 85] width 10 height 10
type input "*"
type input "********"
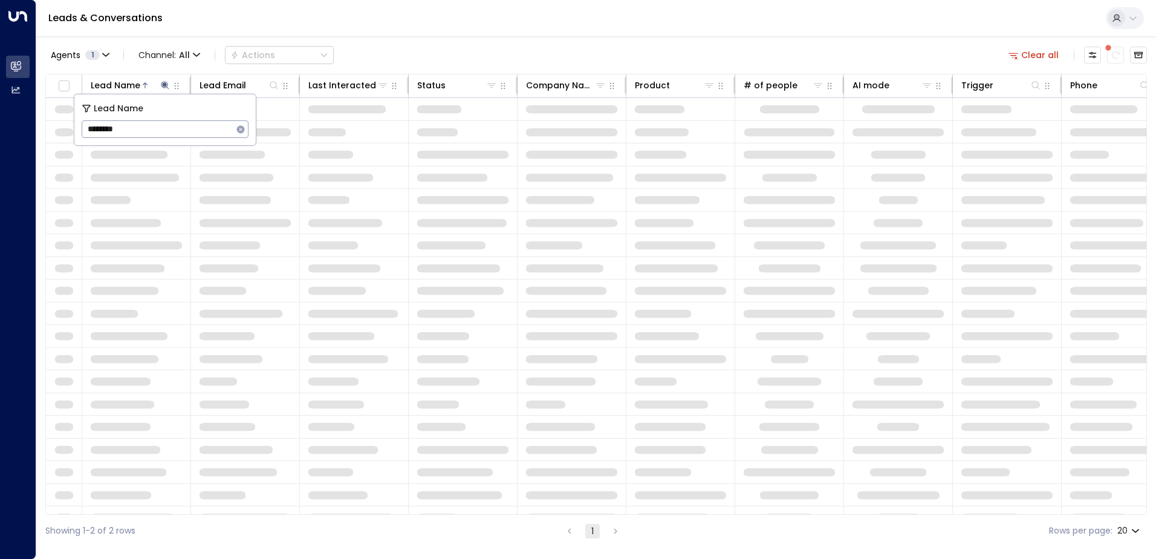
click at [381, 29] on div "Leads & Conversations" at bounding box center [596, 18] width 1120 height 37
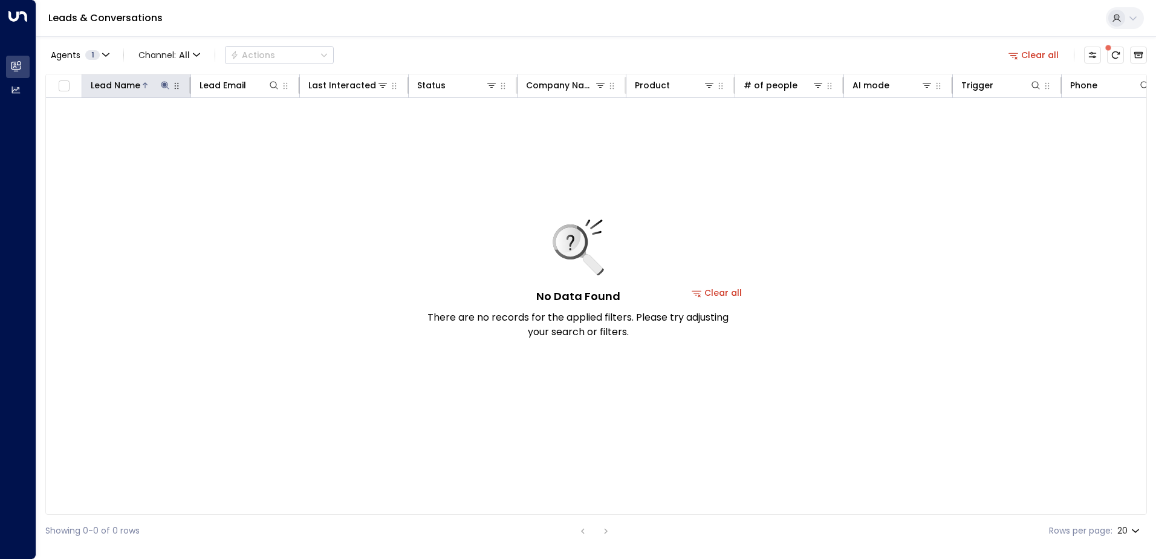
click at [163, 83] on icon at bounding box center [165, 85] width 8 height 8
click at [137, 133] on input "********" at bounding box center [157, 129] width 151 height 22
click at [238, 129] on icon "button" at bounding box center [241, 129] width 8 height 8
click at [157, 134] on input "text" at bounding box center [165, 129] width 167 height 22
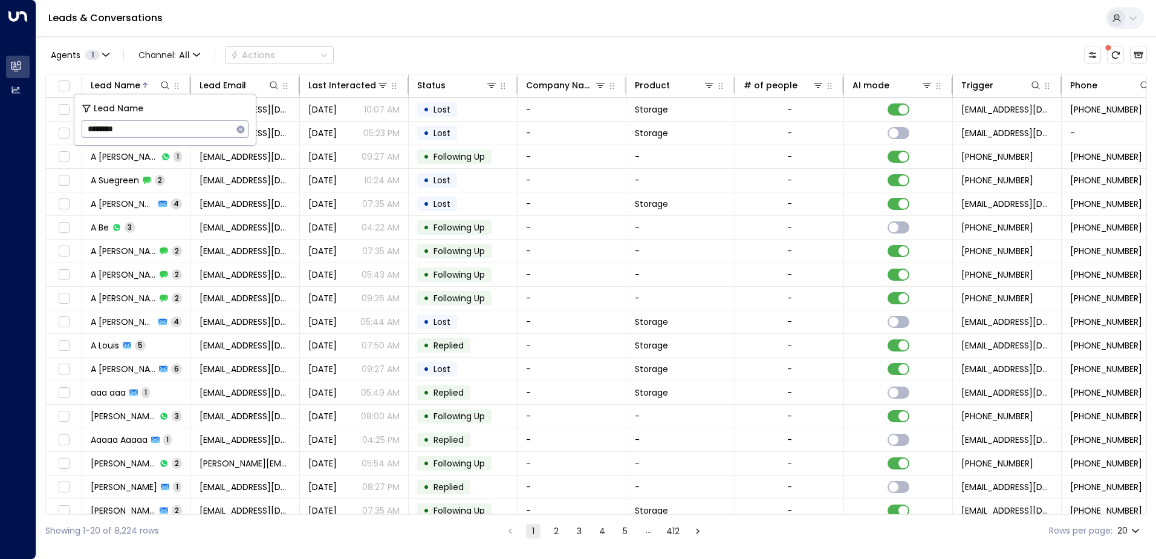
type input "********"
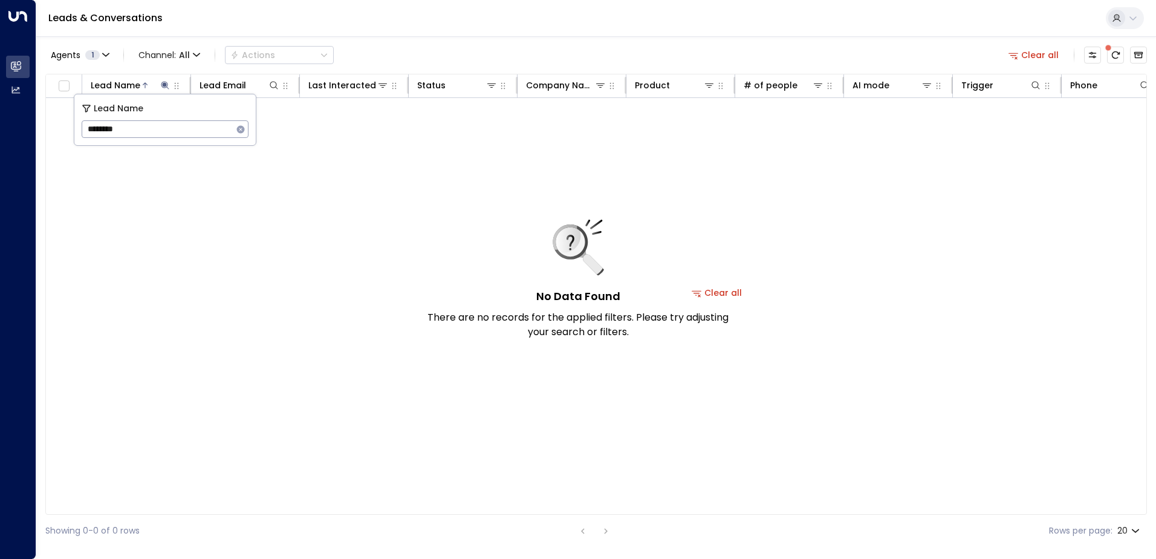
click at [485, 45] on div "Agents 1 Channel: All Actions Clear all" at bounding box center [596, 54] width 1102 height 25
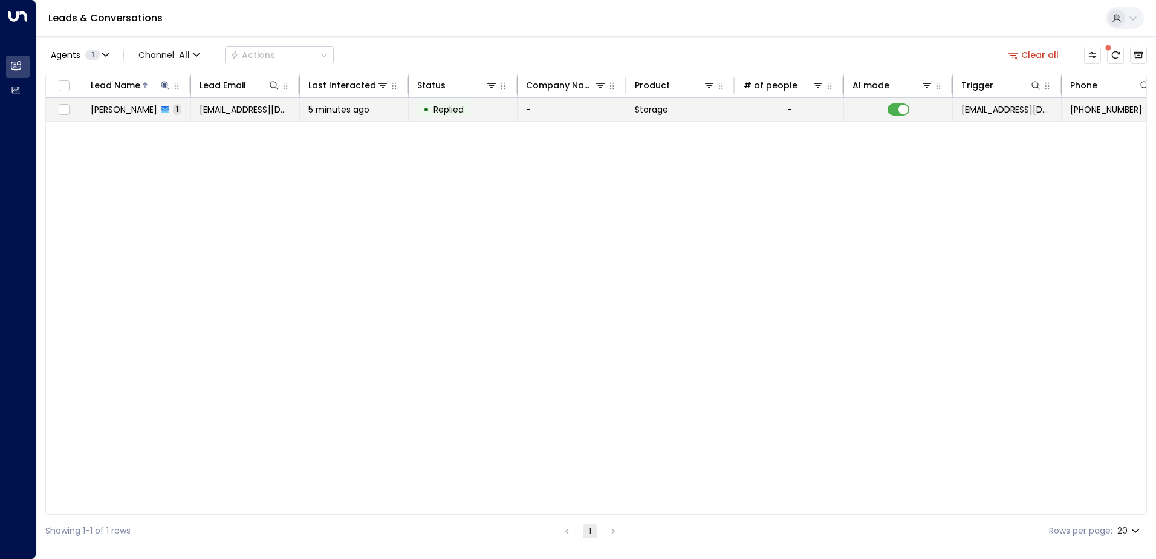
click at [121, 109] on span "[PERSON_NAME]" at bounding box center [124, 109] width 67 height 12
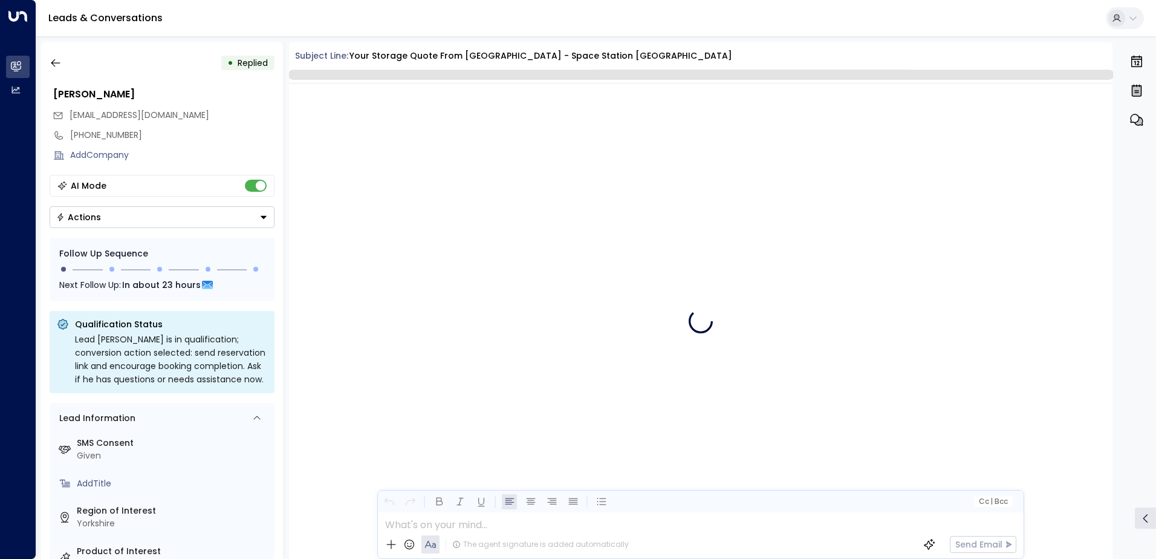
scroll to position [487, 0]
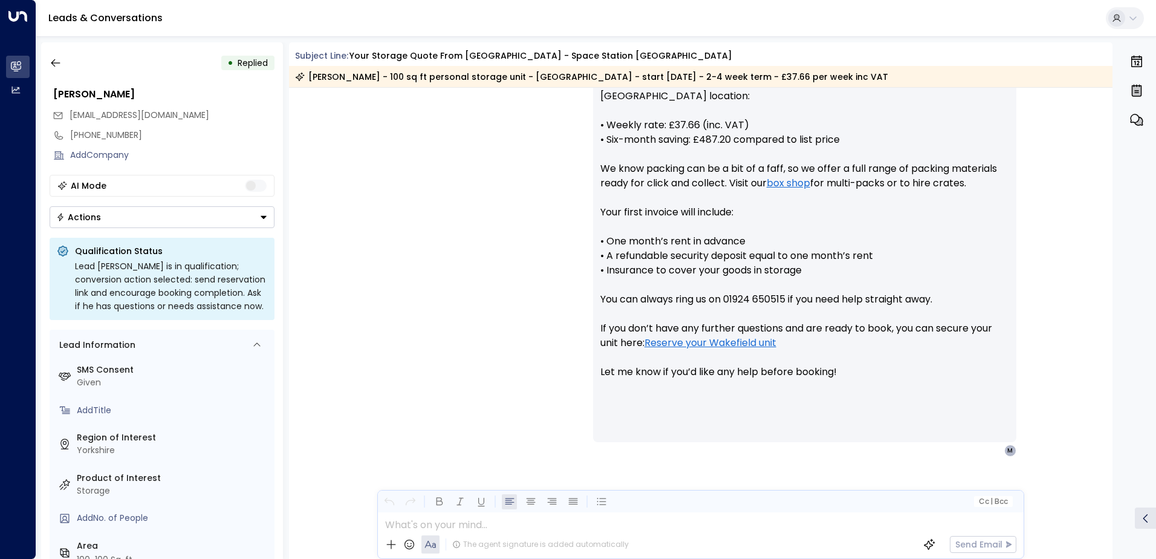
click at [263, 215] on icon "Button group with a nested menu" at bounding box center [263, 217] width 8 height 8
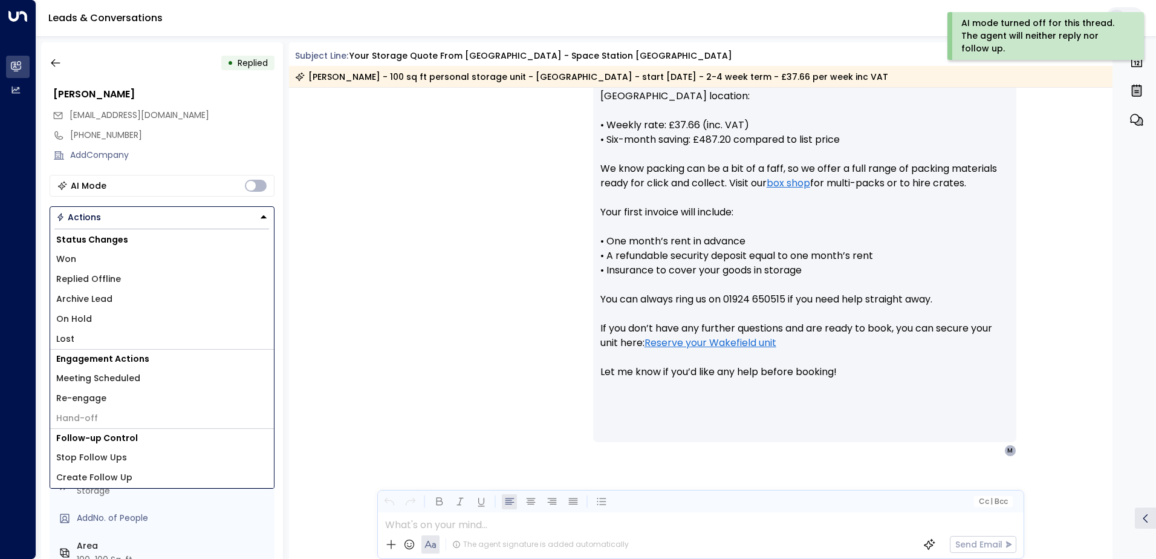
click at [102, 284] on span "Replied Offline" at bounding box center [88, 279] width 65 height 13
